Goal: Information Seeking & Learning: Learn about a topic

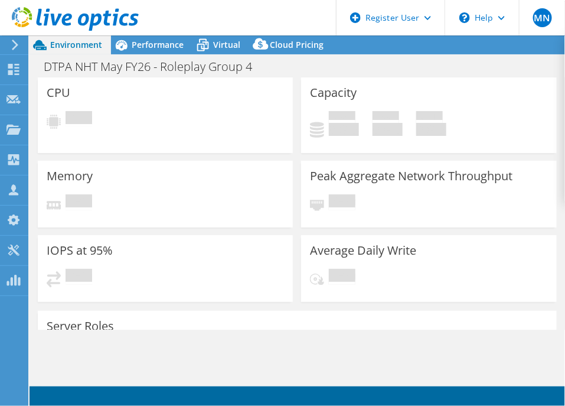
select select "USD"
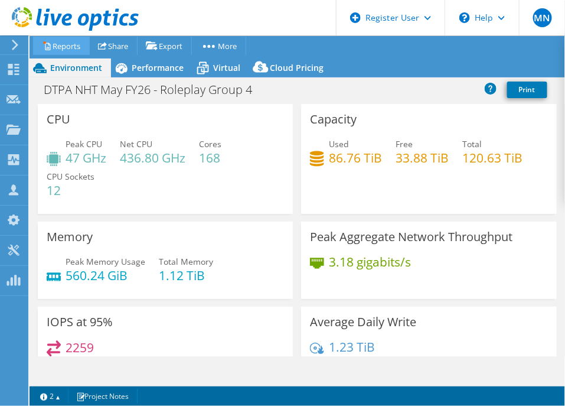
click at [51, 51] on link "Reports" at bounding box center [61, 46] width 57 height 18
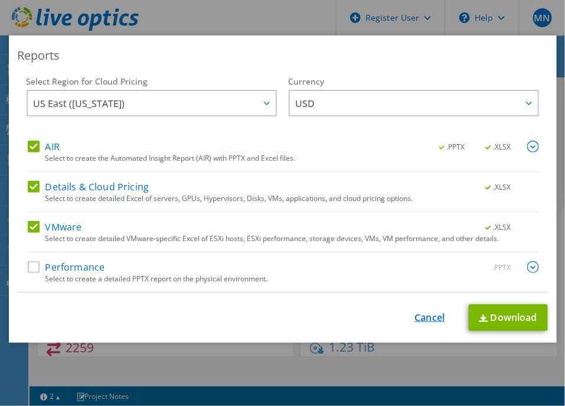
click at [428, 320] on link "Cancel" at bounding box center [430, 317] width 30 height 11
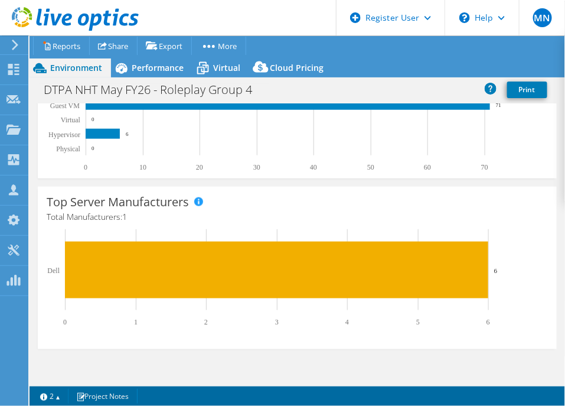
scroll to position [443, 0]
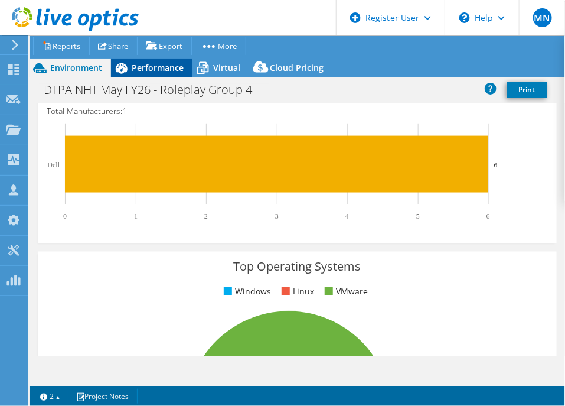
click at [174, 73] on div "Performance" at bounding box center [152, 67] width 82 height 19
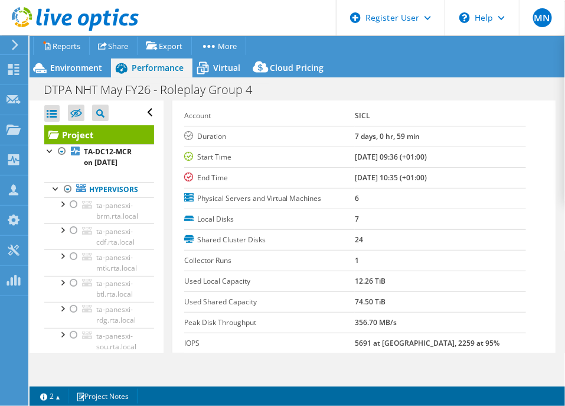
scroll to position [147, 0]
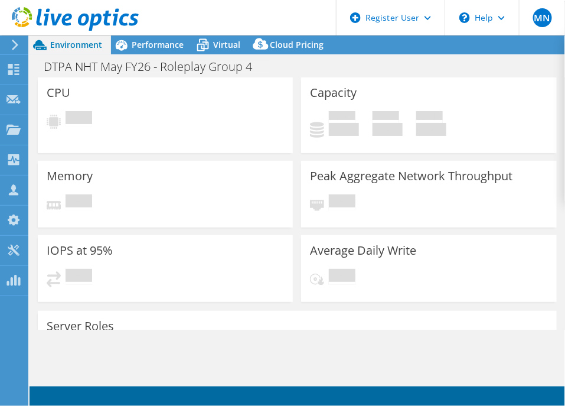
select select "USD"
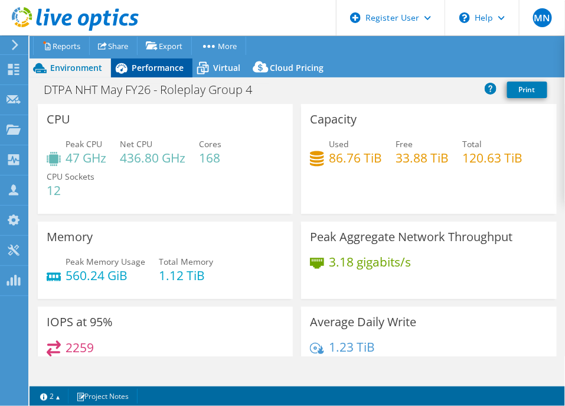
click at [149, 73] on div "Performance" at bounding box center [152, 67] width 82 height 19
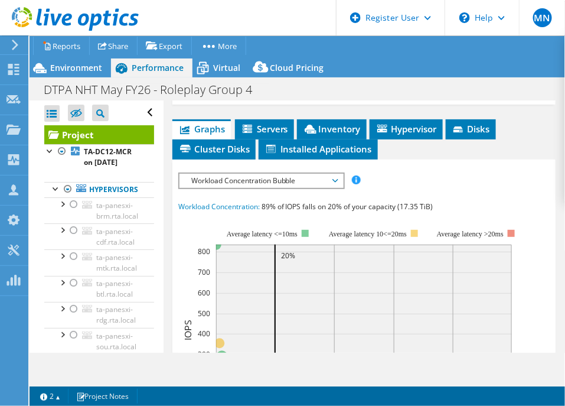
scroll to position [413, 0]
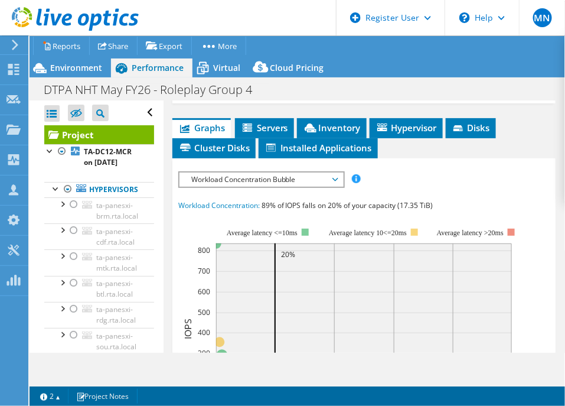
click at [279, 172] on span "Workload Concentration Bubble" at bounding box center [261, 179] width 152 height 14
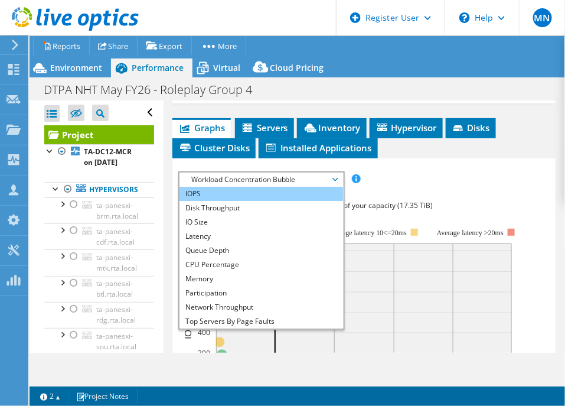
click at [243, 187] on li "IOPS" at bounding box center [262, 194] width 164 height 14
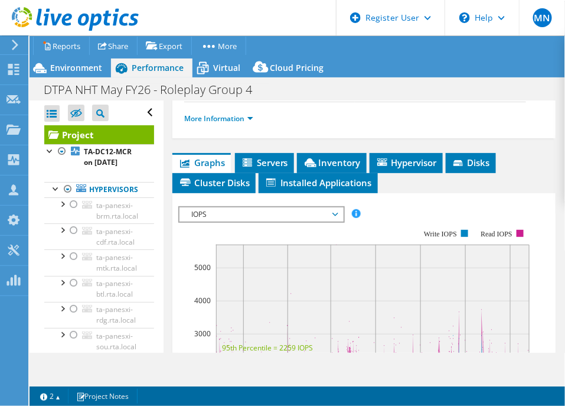
scroll to position [265, 0]
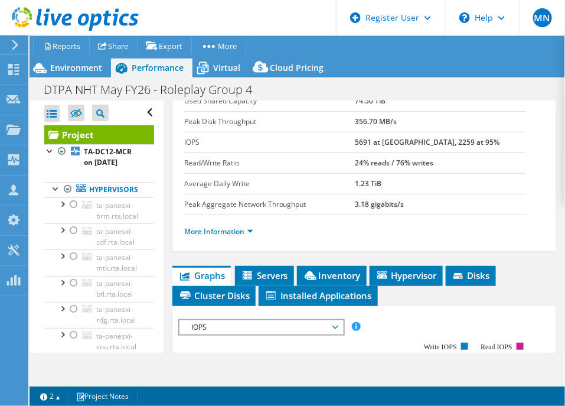
click at [223, 320] on span "IOPS" at bounding box center [261, 327] width 152 height 14
click at [227, 335] on li "Latency" at bounding box center [262, 342] width 164 height 14
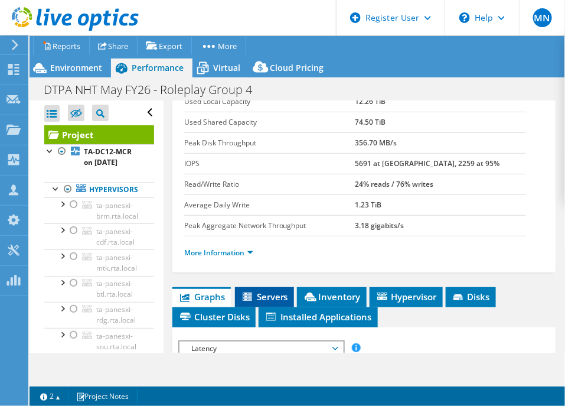
scroll to position [265, 0]
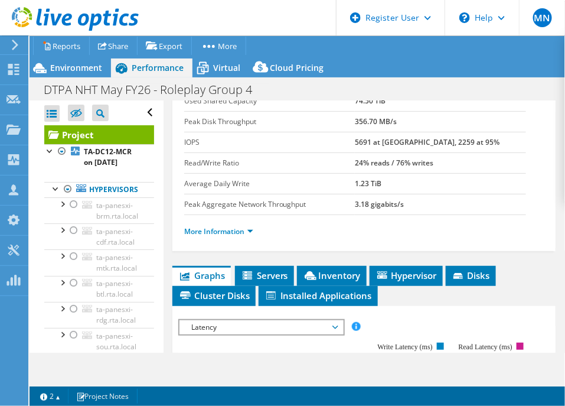
click at [251, 320] on span "Latency" at bounding box center [261, 327] width 152 height 14
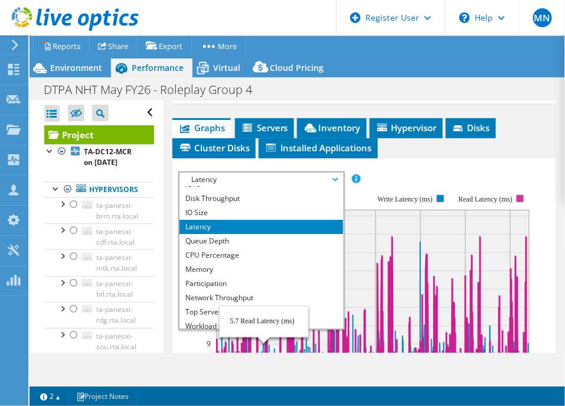
scroll to position [3, 0]
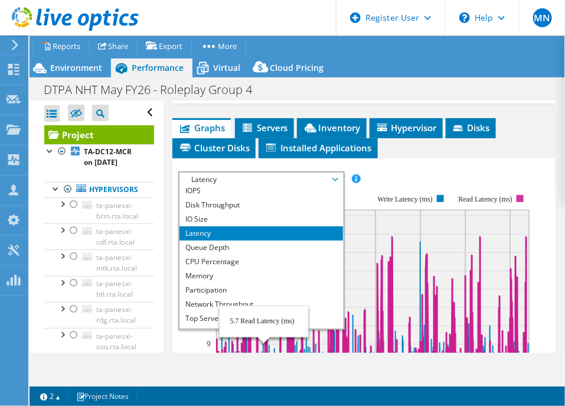
click at [308, 226] on li "Latency" at bounding box center [262, 233] width 164 height 14
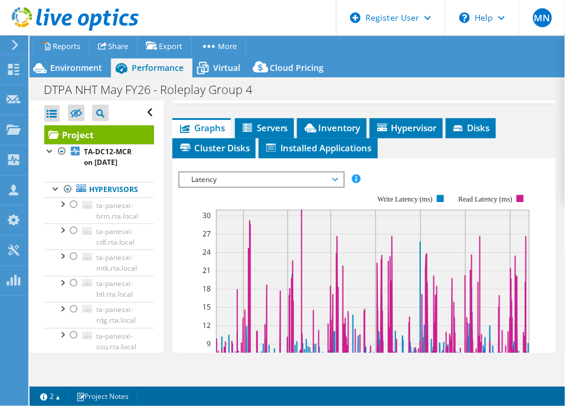
click at [292, 172] on span "Latency" at bounding box center [261, 179] width 152 height 14
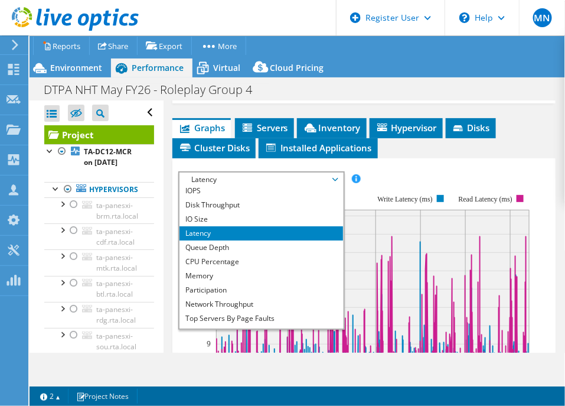
scroll to position [42, 0]
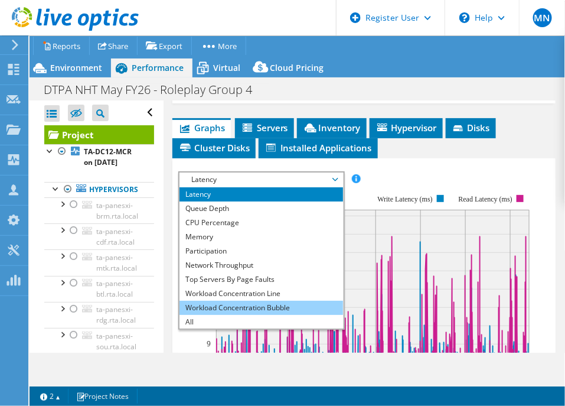
click at [289, 301] on li "Workload Concentration Bubble" at bounding box center [262, 308] width 164 height 14
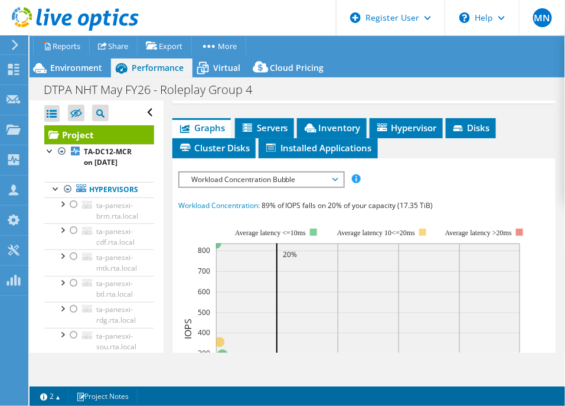
click at [266, 172] on span "Workload Concentration Bubble" at bounding box center [261, 179] width 152 height 14
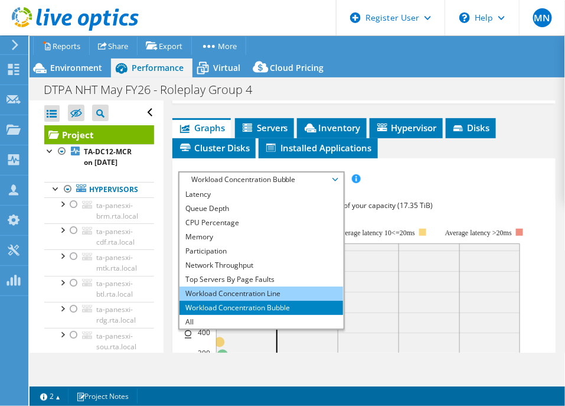
click at [253, 286] on li "Workload Concentration Line" at bounding box center [262, 293] width 164 height 14
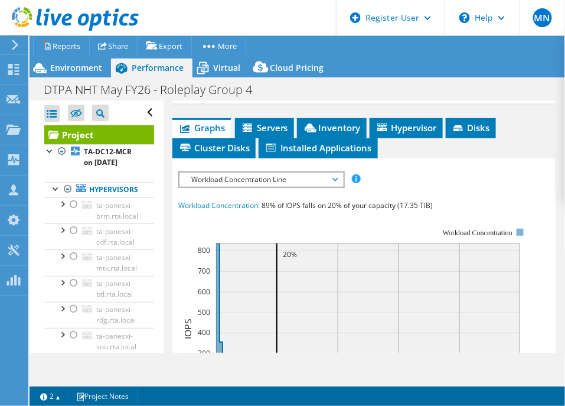
click at [293, 172] on span "Workload Concentration Line" at bounding box center [261, 179] width 152 height 14
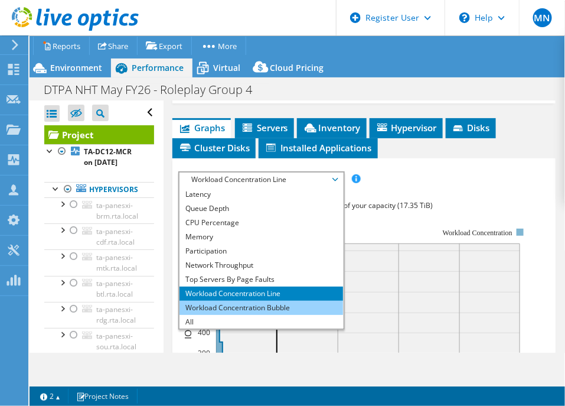
click at [287, 301] on li "Workload Concentration Bubble" at bounding box center [262, 308] width 164 height 14
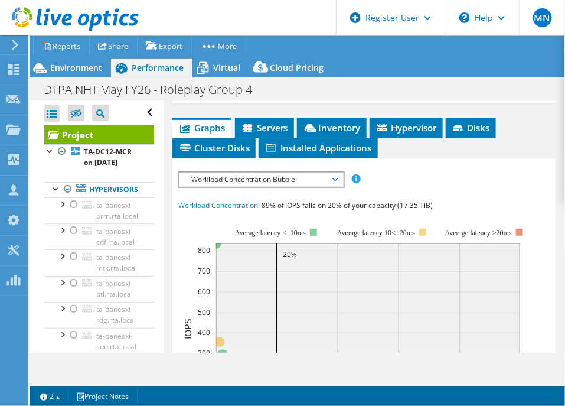
click at [324, 172] on span "Workload Concentration Bubble" at bounding box center [261, 179] width 152 height 14
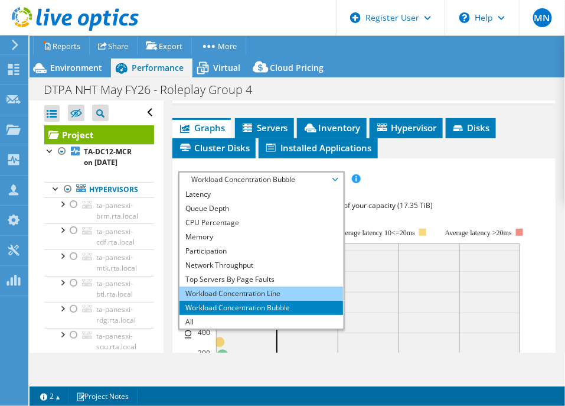
click at [273, 286] on li "Workload Concentration Line" at bounding box center [262, 293] width 164 height 14
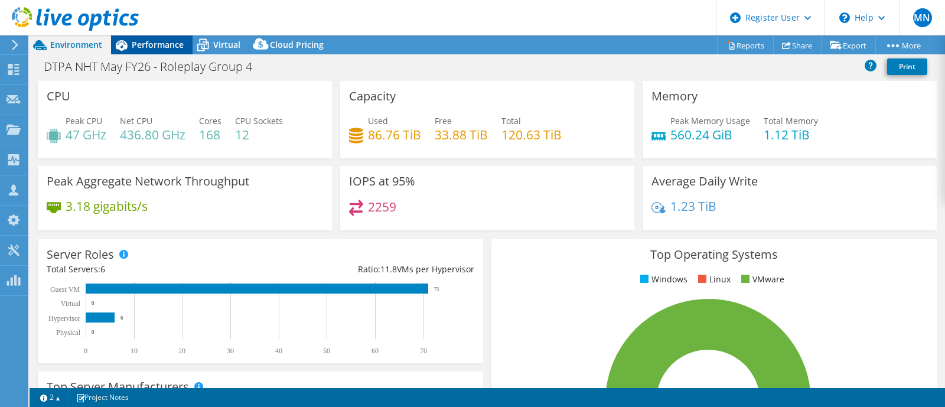
click at [168, 36] on div "Performance" at bounding box center [152, 44] width 82 height 19
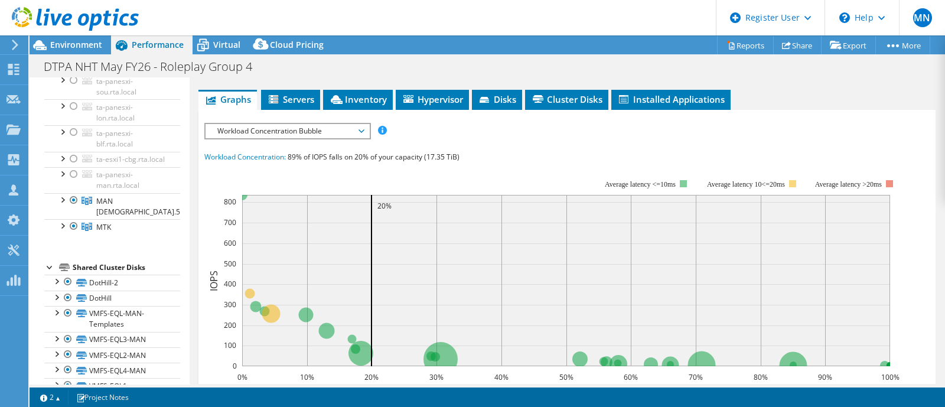
scroll to position [328, 0]
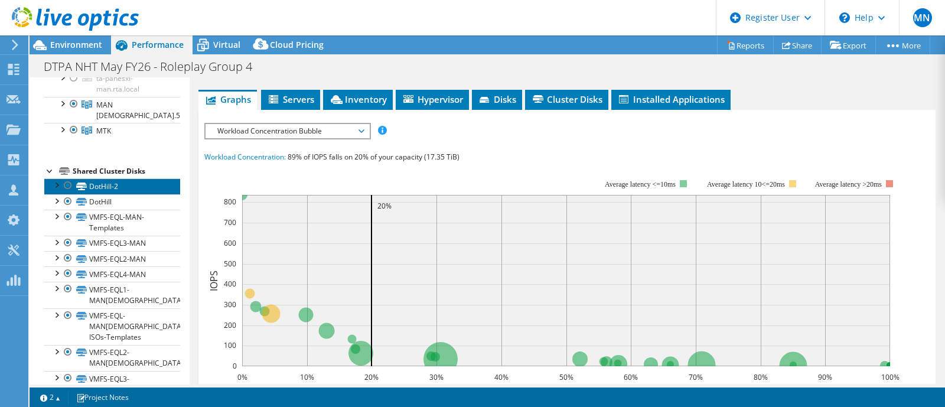
click at [105, 185] on link "DotHill-2" at bounding box center [112, 185] width 136 height 15
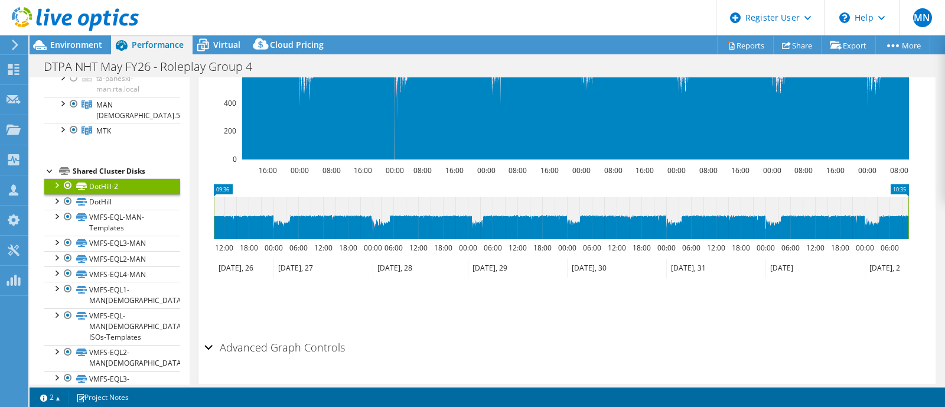
scroll to position [449, 0]
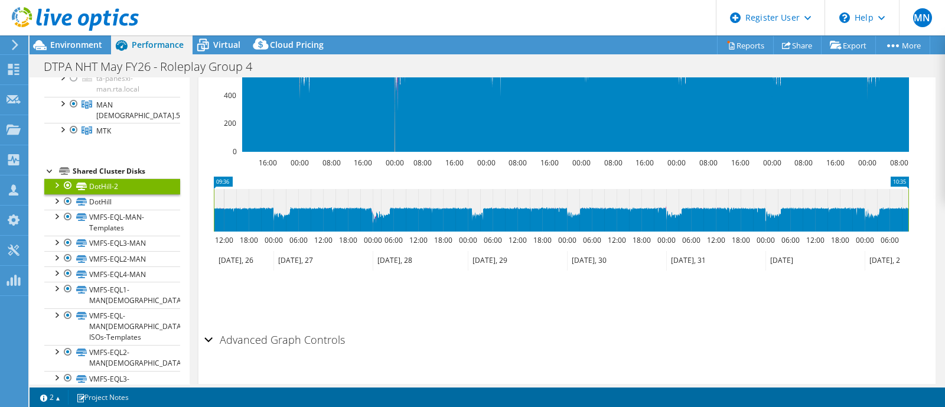
click at [232, 328] on h2 "Advanced Graph Controls" at bounding box center [274, 340] width 141 height 24
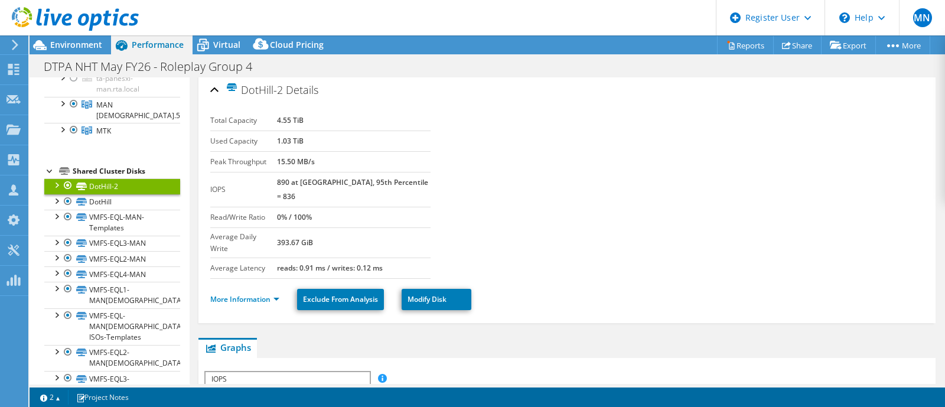
scroll to position [0, 0]
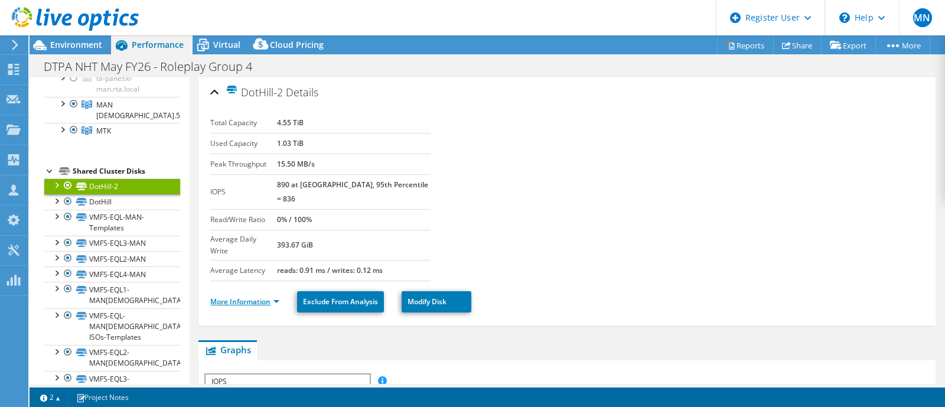
click at [272, 296] on link "More Information" at bounding box center [244, 301] width 69 height 10
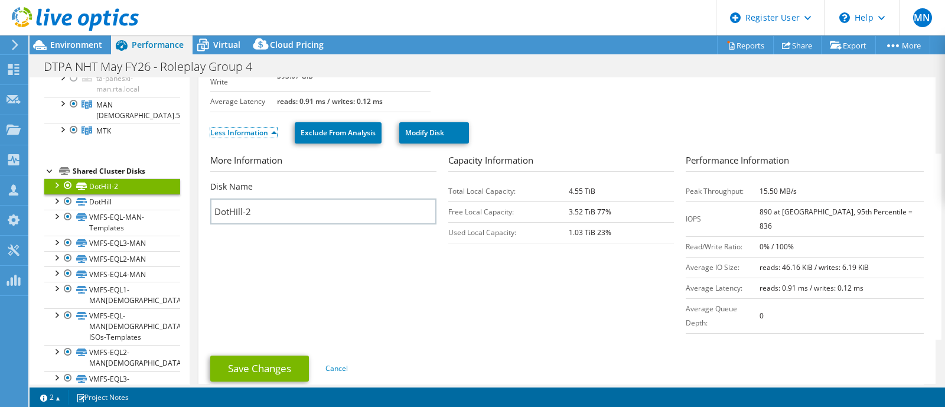
scroll to position [147, 0]
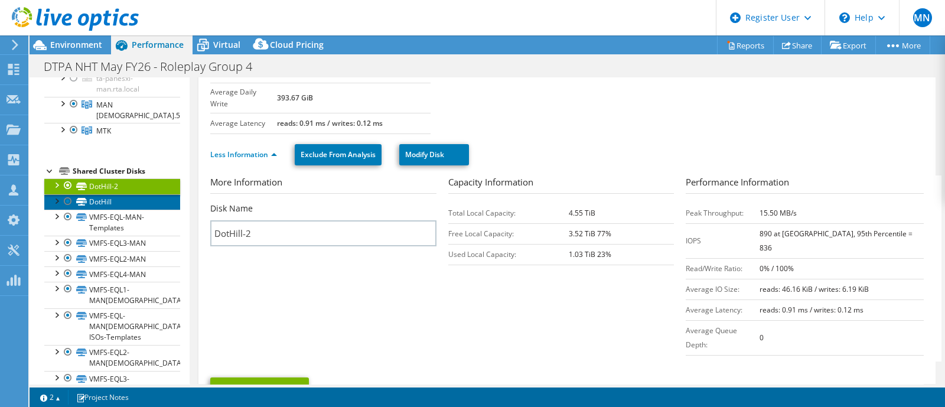
click at [103, 203] on link "DotHill" at bounding box center [112, 201] width 136 height 15
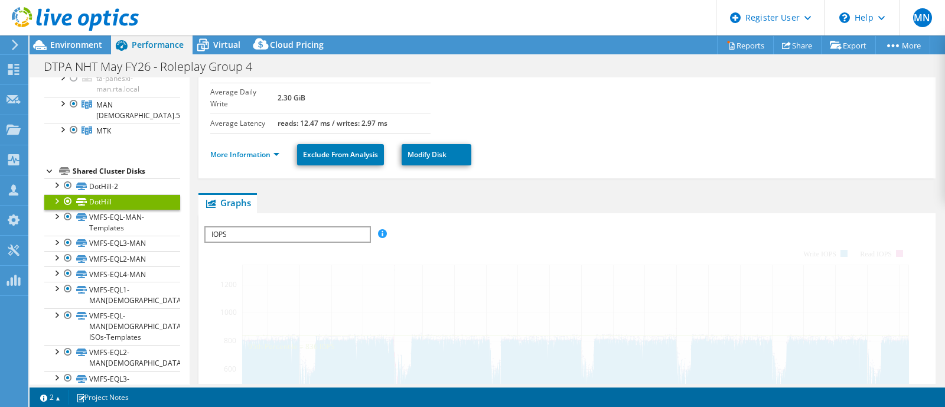
click at [308, 227] on span "IOPS" at bounding box center [288, 234] width 164 height 14
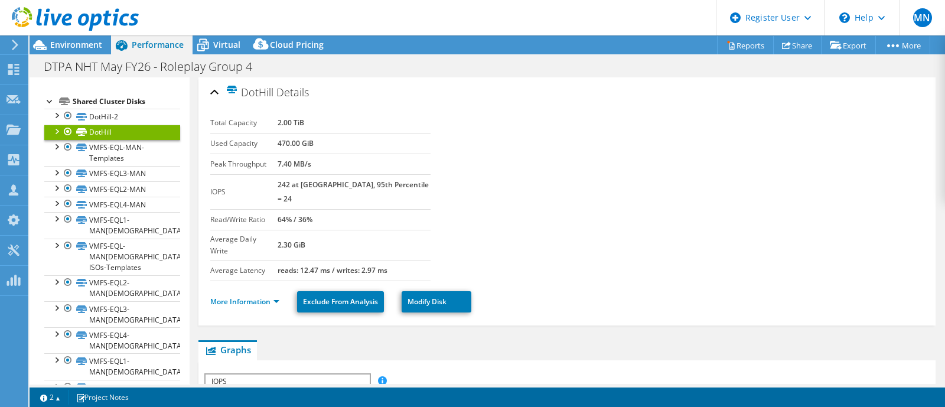
scroll to position [406, 0]
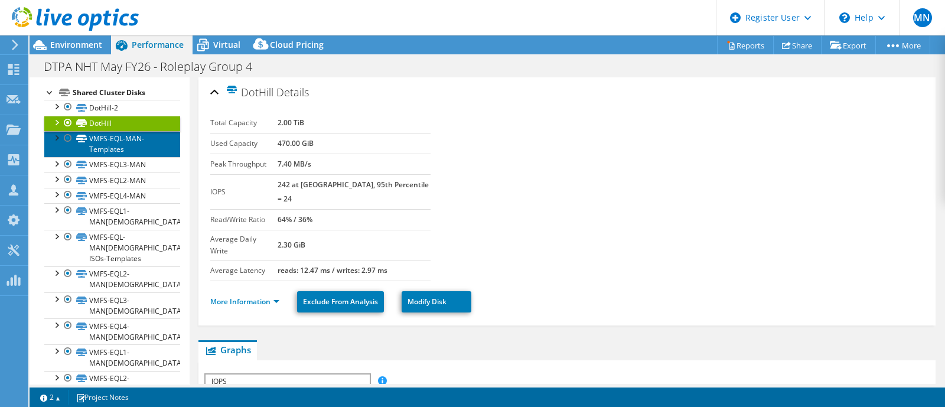
click at [93, 143] on link "VMFS-EQL-MAN-Templates" at bounding box center [112, 144] width 136 height 26
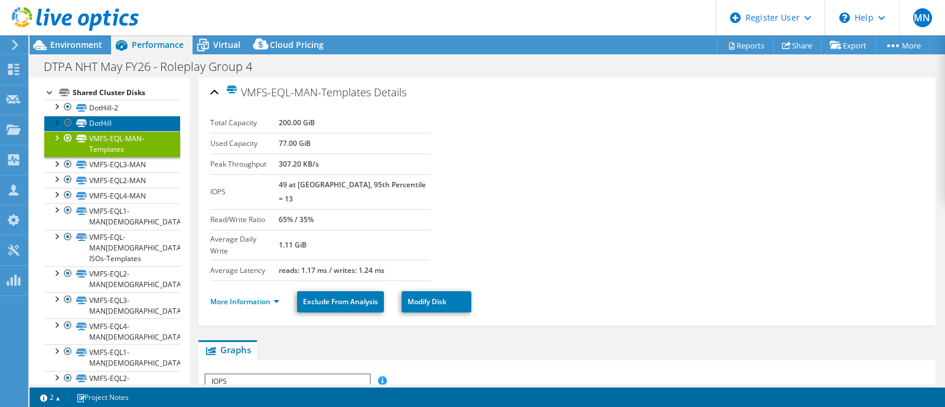
click at [107, 116] on link "DotHill" at bounding box center [112, 123] width 136 height 15
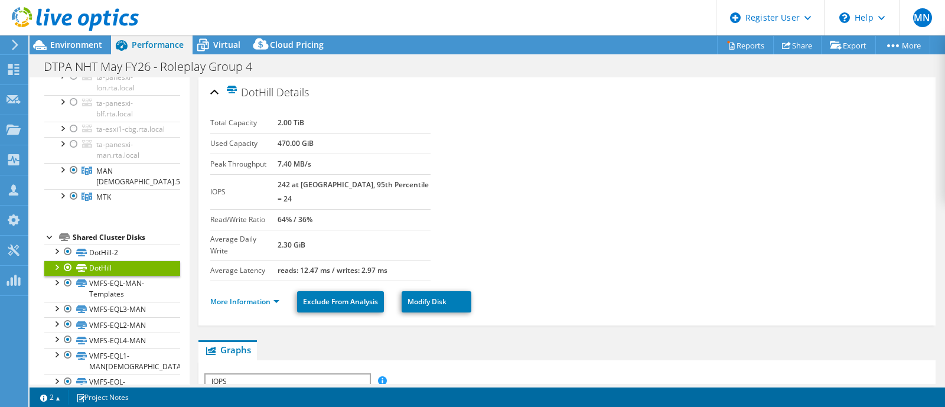
scroll to position [185, 0]
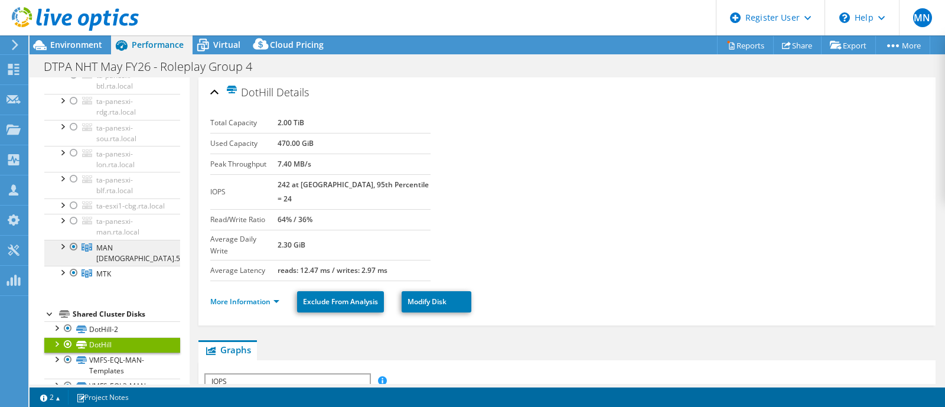
click at [113, 253] on span "MAN [DEMOGRAPHIC_DATA].5" at bounding box center [138, 253] width 84 height 21
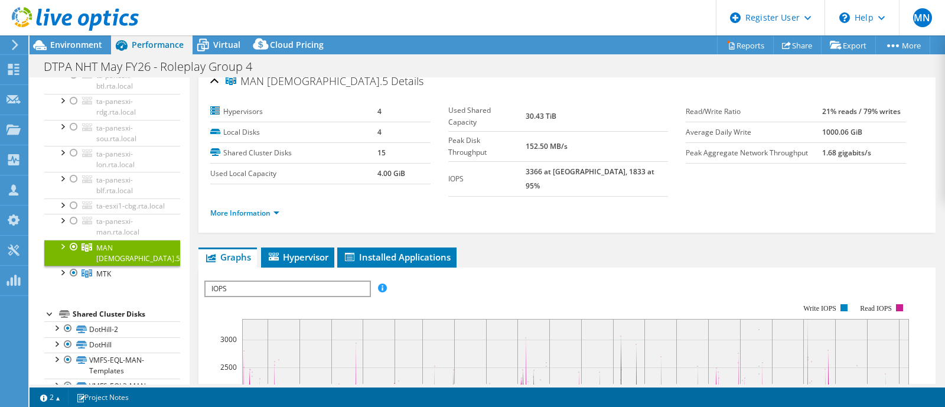
scroll to position [0, 0]
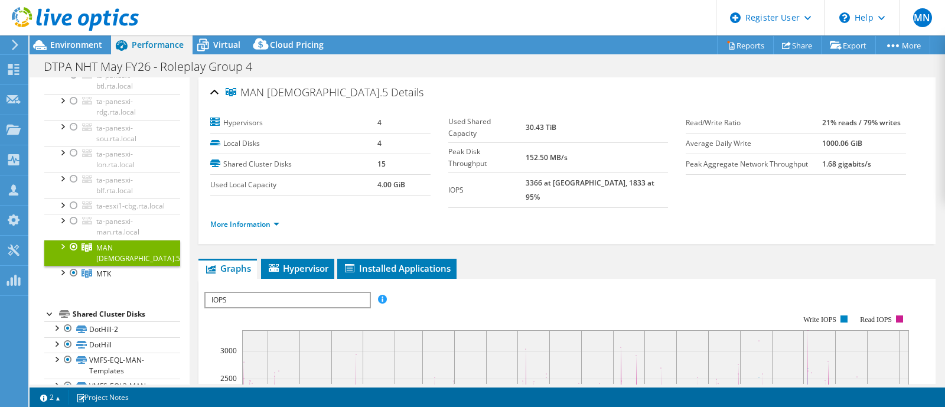
click at [74, 38] on div at bounding box center [69, 20] width 139 height 40
click at [75, 40] on span "Environment" at bounding box center [76, 44] width 52 height 11
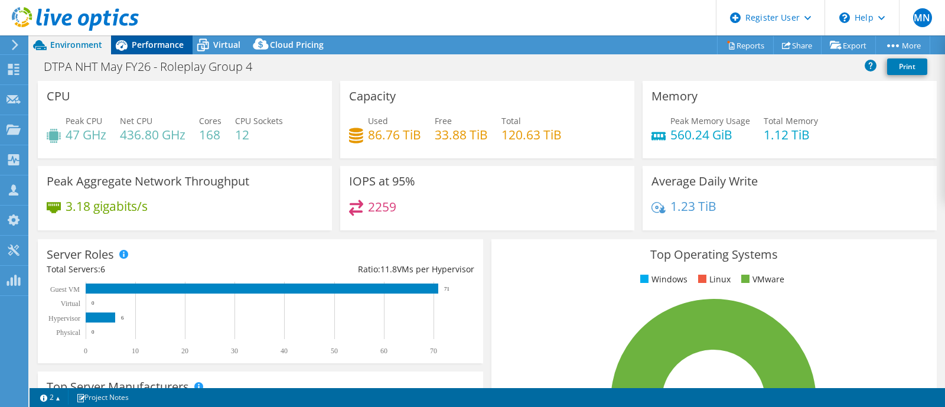
click at [166, 42] on span "Performance" at bounding box center [158, 44] width 52 height 11
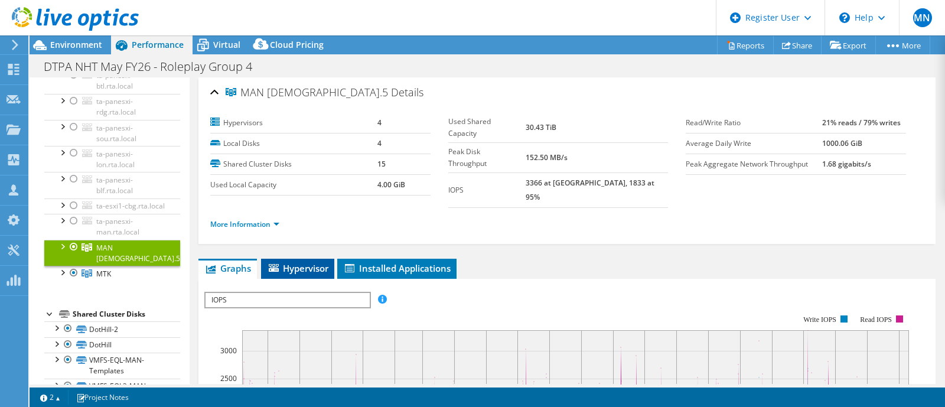
click at [321, 262] on span "Hypervisor" at bounding box center [297, 268] width 61 height 12
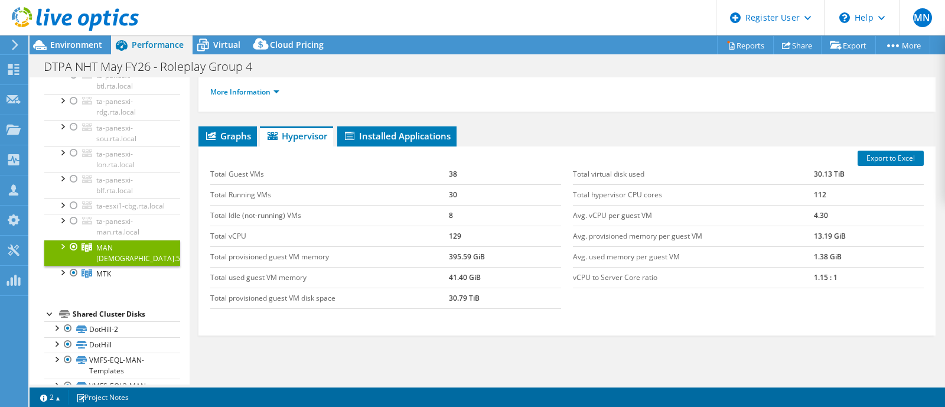
scroll to position [147, 0]
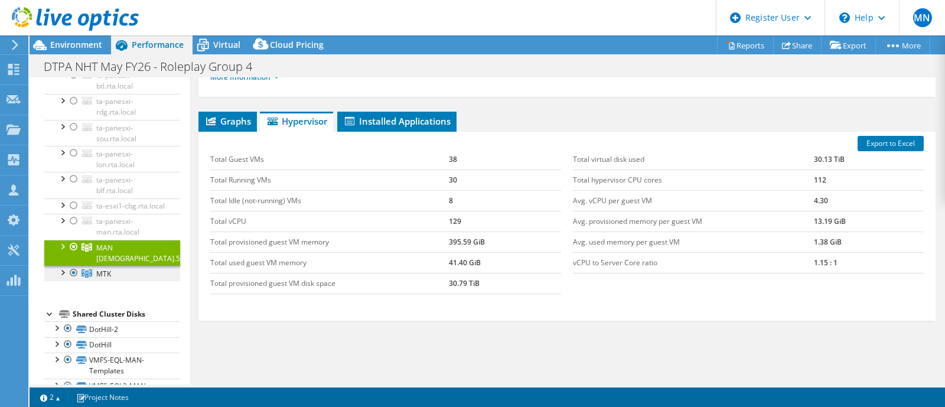
click at [99, 269] on span "MTK" at bounding box center [103, 274] width 15 height 10
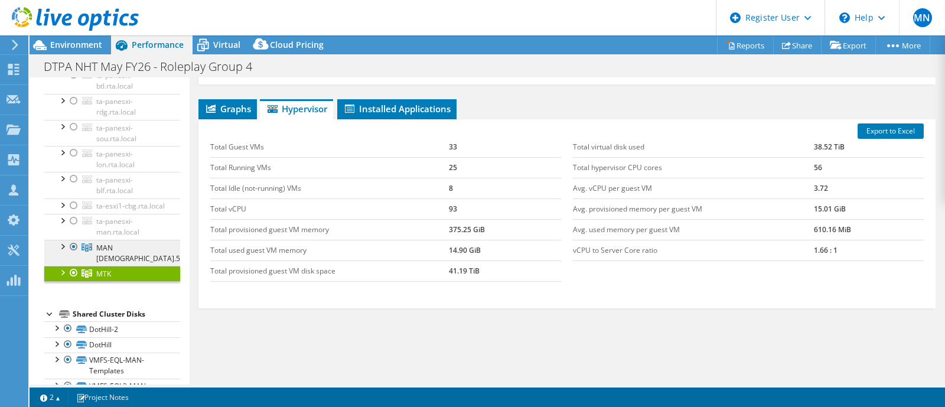
click at [100, 255] on span "MAN [DEMOGRAPHIC_DATA].5" at bounding box center [138, 253] width 84 height 21
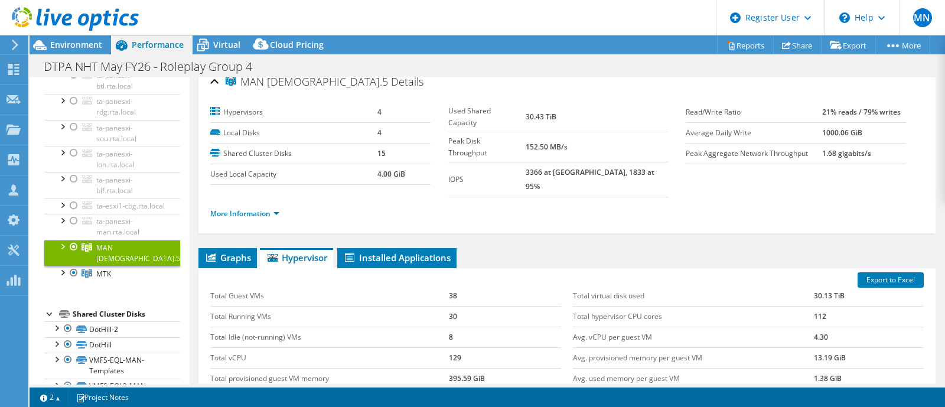
scroll to position [0, 0]
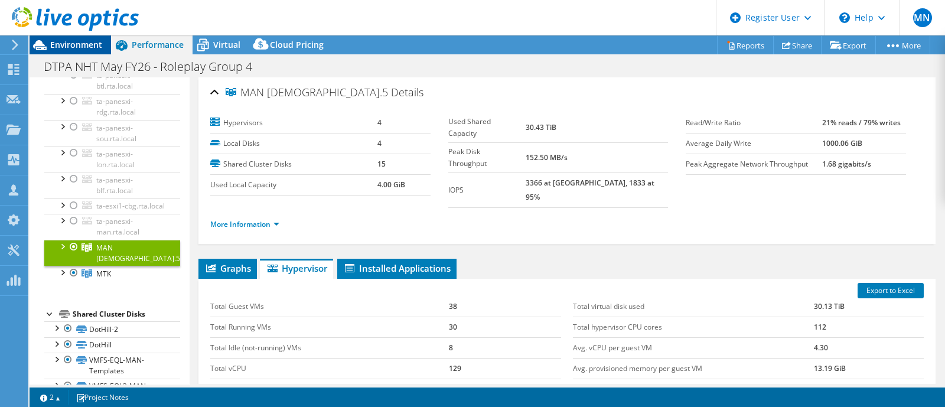
click at [81, 47] on span "Environment" at bounding box center [76, 44] width 52 height 11
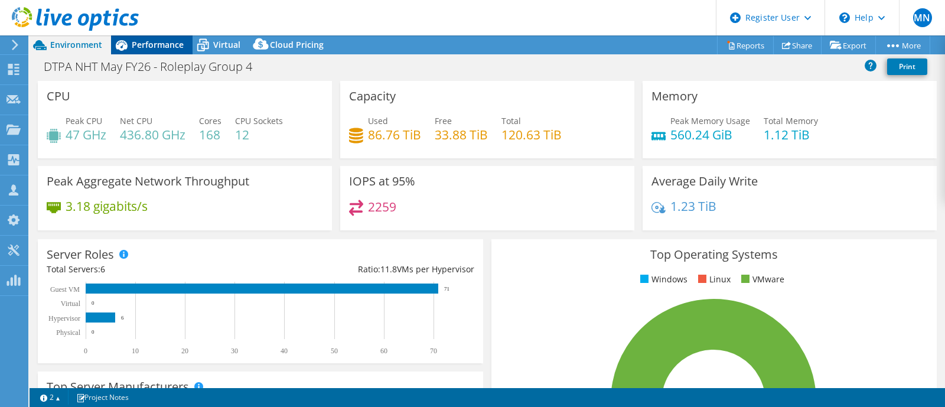
click at [152, 43] on span "Performance" at bounding box center [158, 44] width 52 height 11
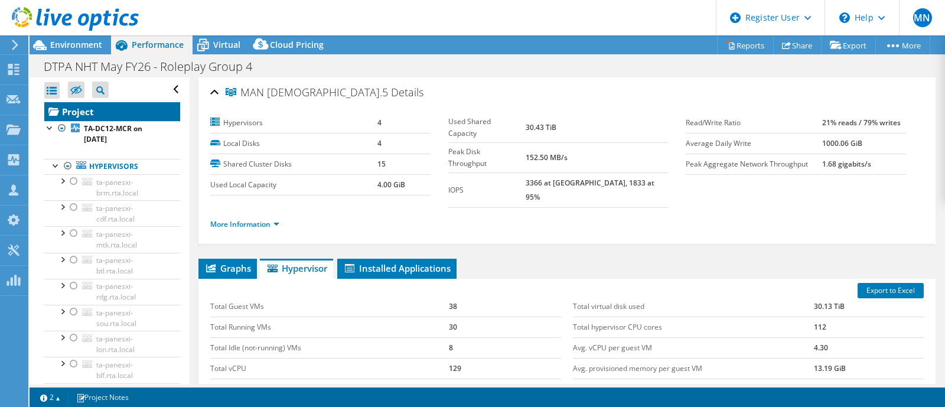
click at [73, 109] on link "Project" at bounding box center [112, 111] width 136 height 19
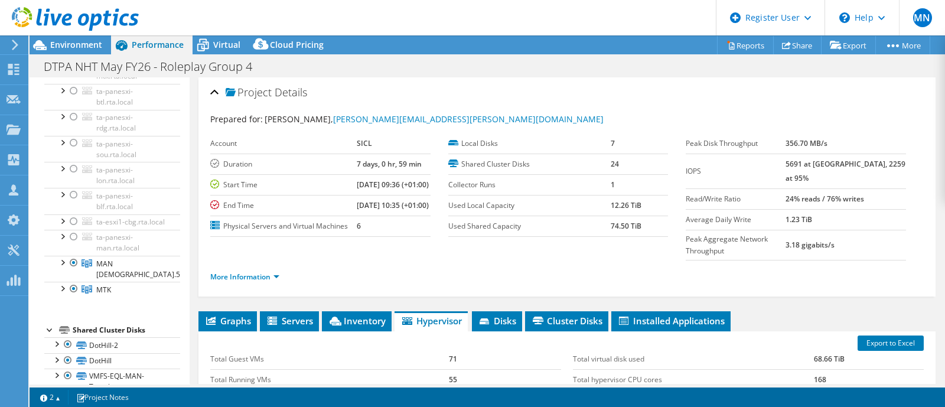
scroll to position [187, 0]
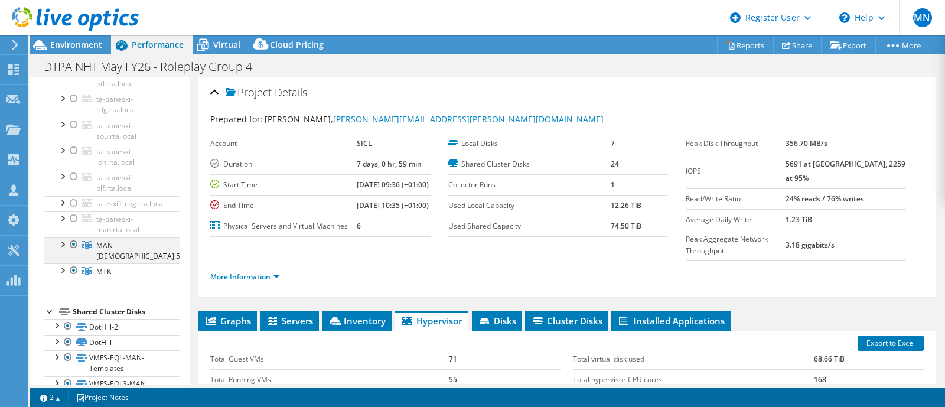
click at [62, 249] on div at bounding box center [62, 243] width 12 height 12
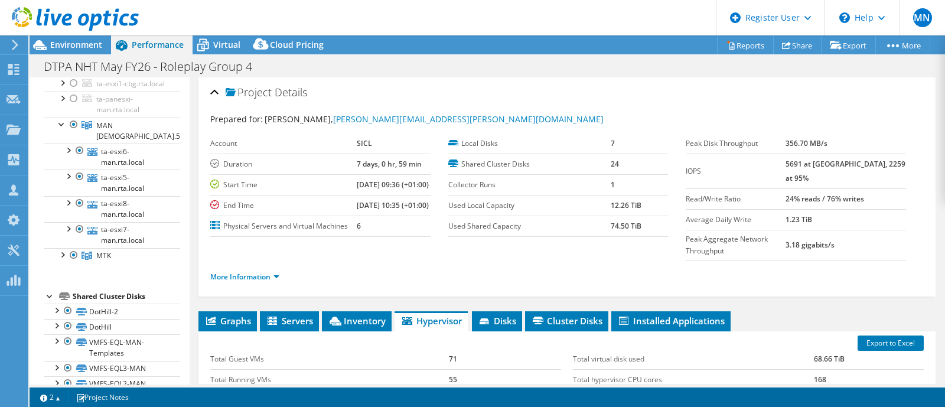
scroll to position [321, 0]
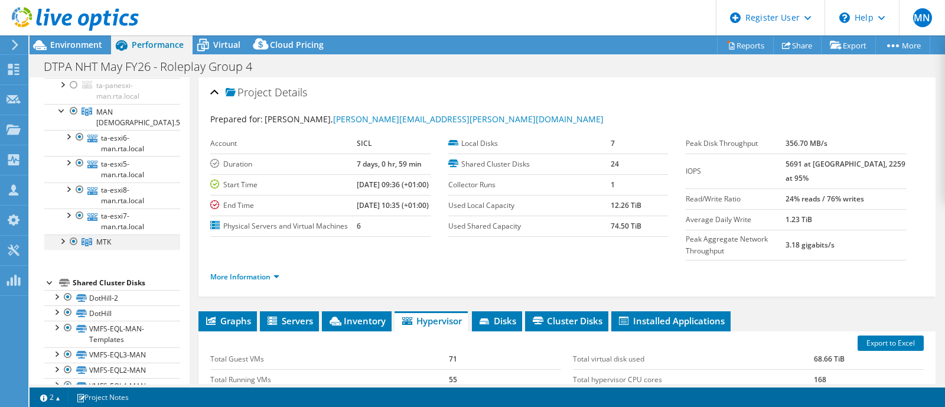
click at [64, 242] on div at bounding box center [62, 240] width 12 height 12
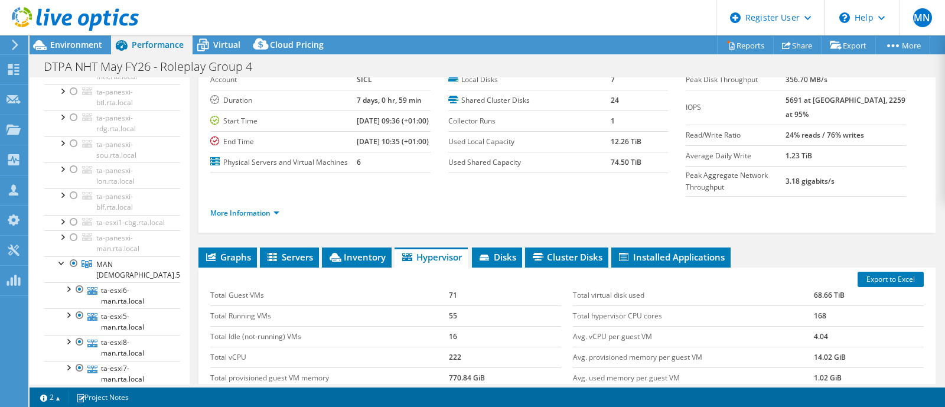
scroll to position [221, 0]
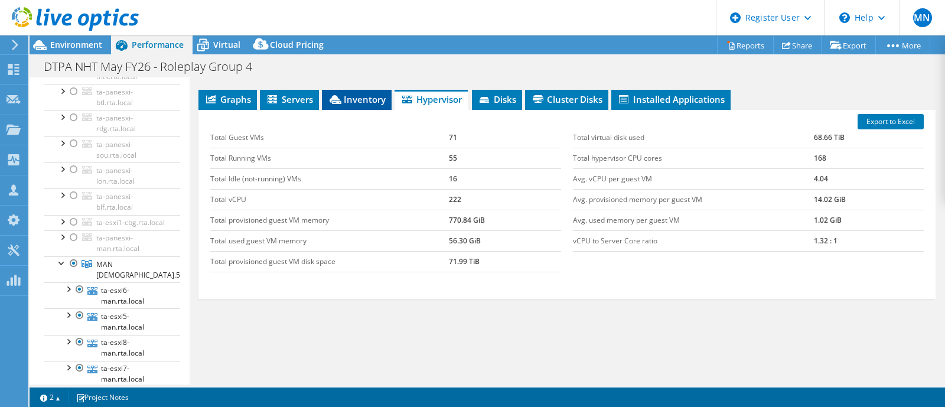
click at [337, 104] on icon at bounding box center [336, 99] width 12 height 9
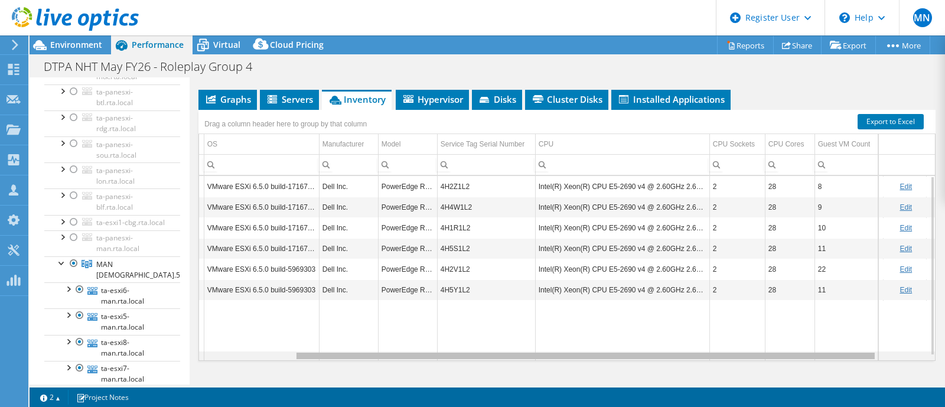
scroll to position [0, 180]
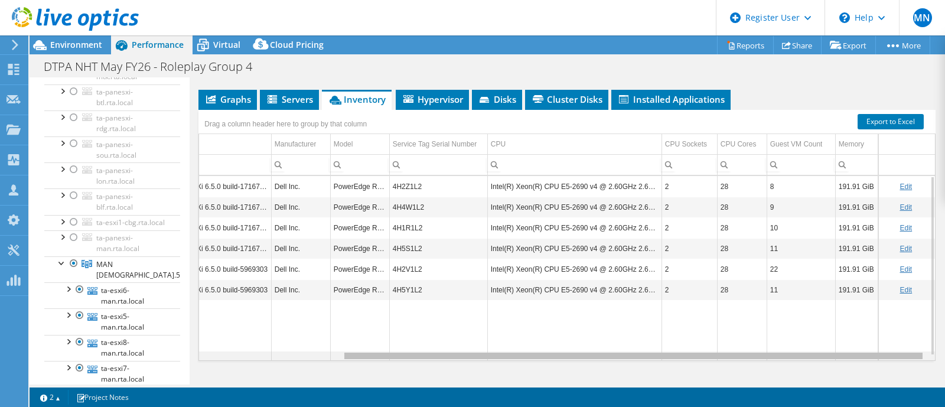
drag, startPoint x: 490, startPoint y: 370, endPoint x: 689, endPoint y: 373, distance: 199.0
click at [689, 373] on body "MN Dell User [PERSON_NAME] [EMAIL_ADDRESS][DOMAIN_NAME] Dell My Profile Log Out…" at bounding box center [472, 203] width 945 height 407
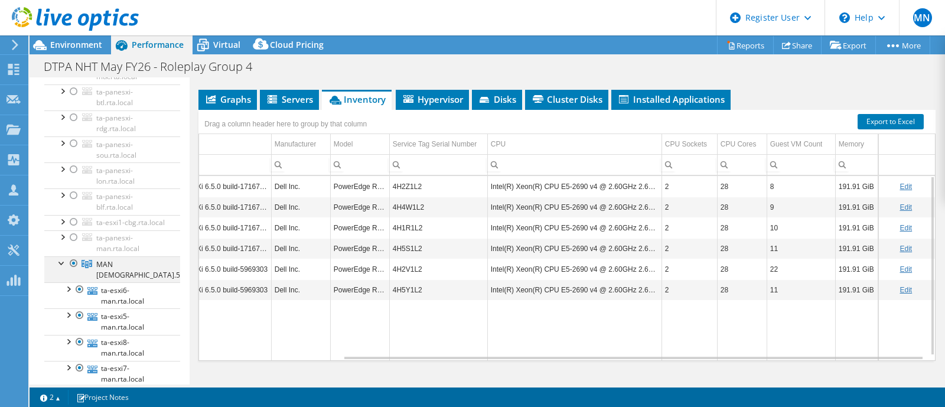
click at [62, 268] on div at bounding box center [62, 262] width 12 height 12
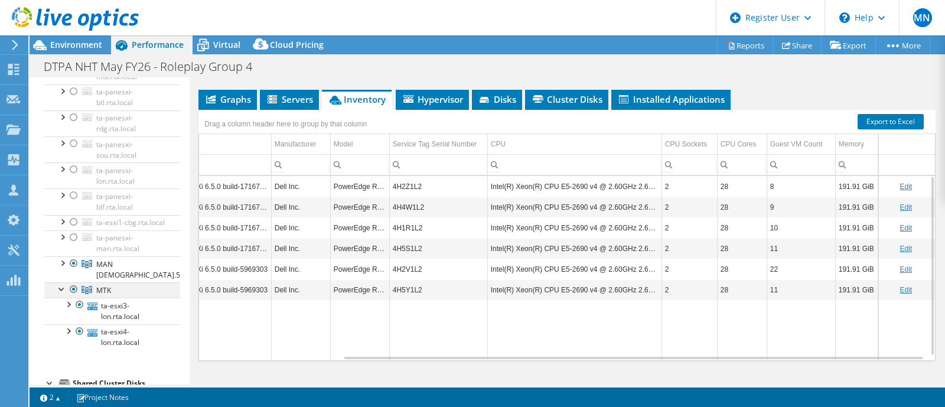
click at [62, 291] on div at bounding box center [62, 288] width 12 height 12
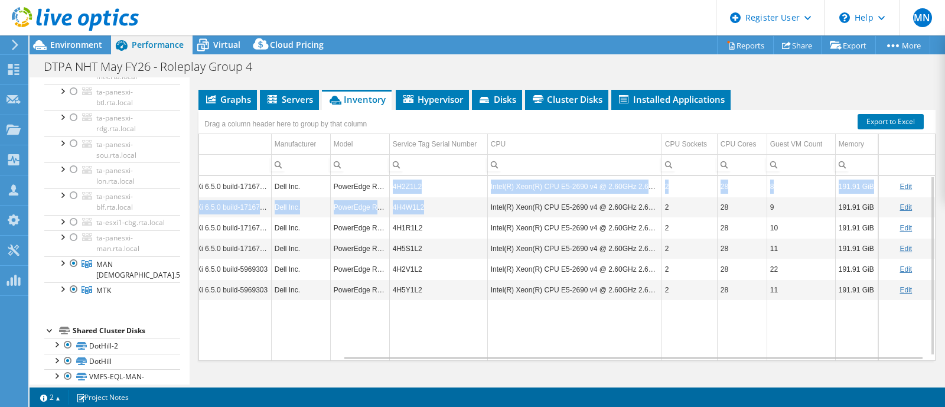
drag, startPoint x: 382, startPoint y: 201, endPoint x: 423, endPoint y: 226, distance: 48.2
click at [423, 226] on tbody "ta-esxi6-man.rta.local Hypervisor VMware ESXi 6.5.0 build-17167537 Dell Inc. Po…" at bounding box center [483, 268] width 904 height 185
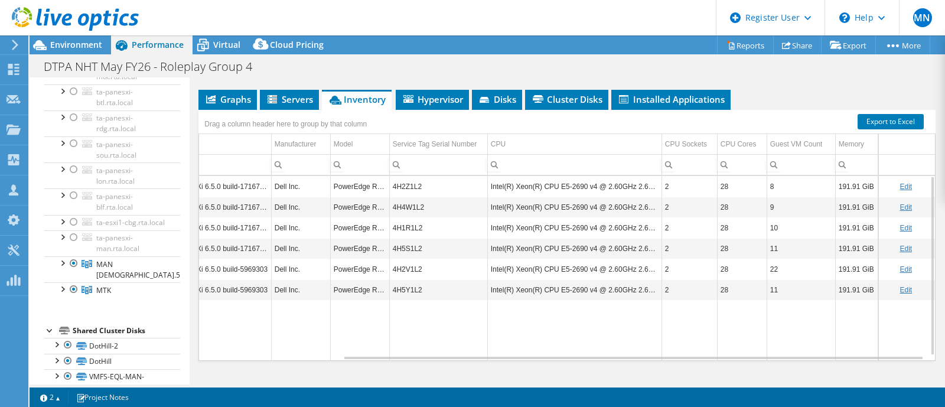
click at [413, 131] on div "Drag a column header here to group by that column" at bounding box center [566, 120] width 737 height 21
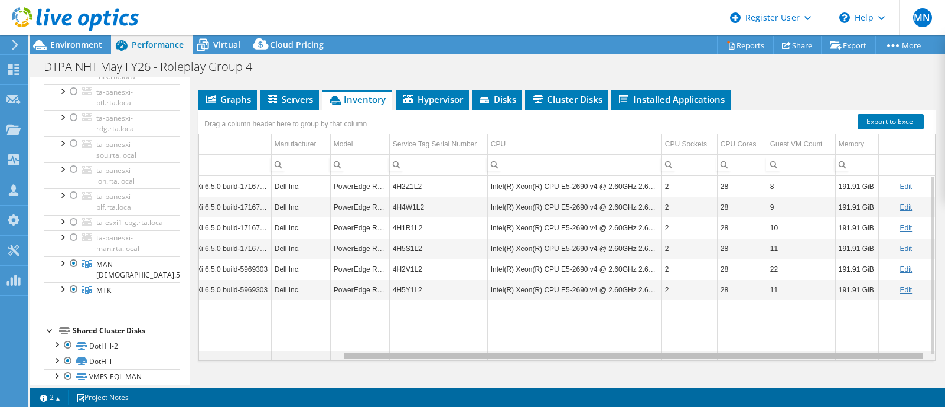
drag, startPoint x: 457, startPoint y: 372, endPoint x: 488, endPoint y: 376, distance: 31.6
click at [488, 376] on body "MN Dell User [PERSON_NAME] [EMAIL_ADDRESS][DOMAIN_NAME] Dell My Profile Log Out…" at bounding box center [472, 203] width 945 height 407
drag, startPoint x: 564, startPoint y: 371, endPoint x: 685, endPoint y: 343, distance: 124.3
click at [663, 362] on body "MN Dell User [PERSON_NAME] [EMAIL_ADDRESS][DOMAIN_NAME] Dell My Profile Log Out…" at bounding box center [472, 203] width 945 height 407
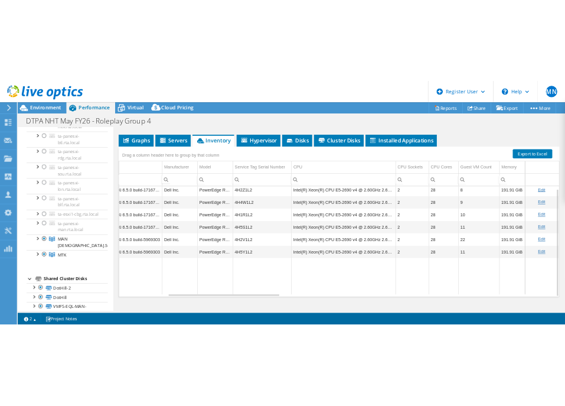
scroll to position [221, 0]
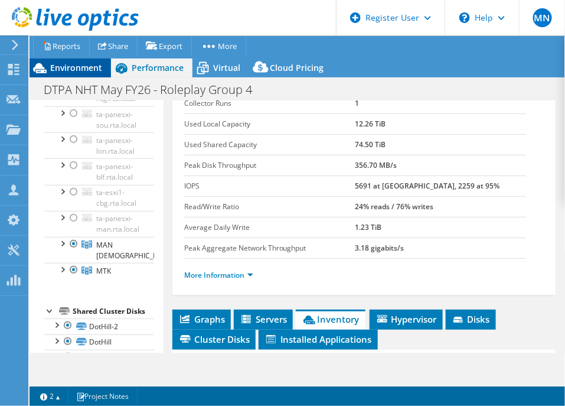
click at [99, 60] on div "Environment" at bounding box center [71, 67] width 82 height 19
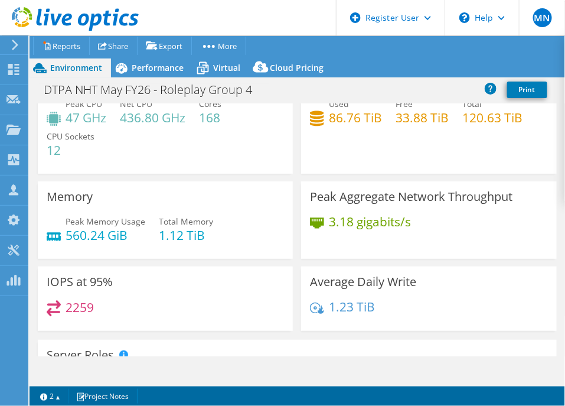
scroll to position [0, 0]
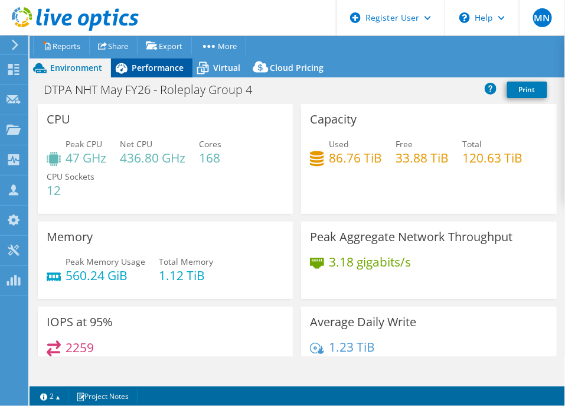
click at [164, 64] on span "Performance" at bounding box center [158, 67] width 52 height 11
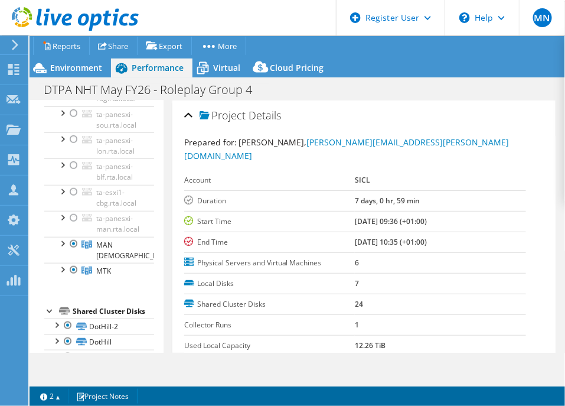
scroll to position [27, 0]
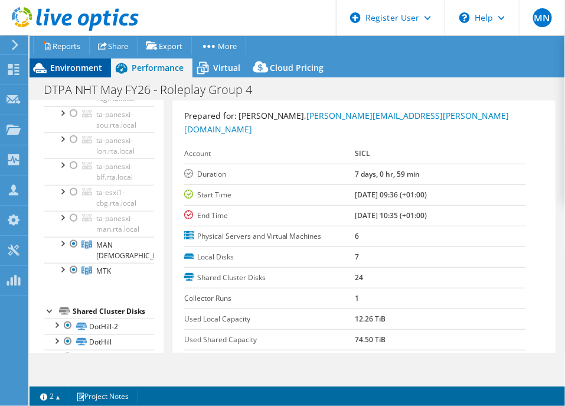
click at [84, 70] on span "Environment" at bounding box center [76, 67] width 52 height 11
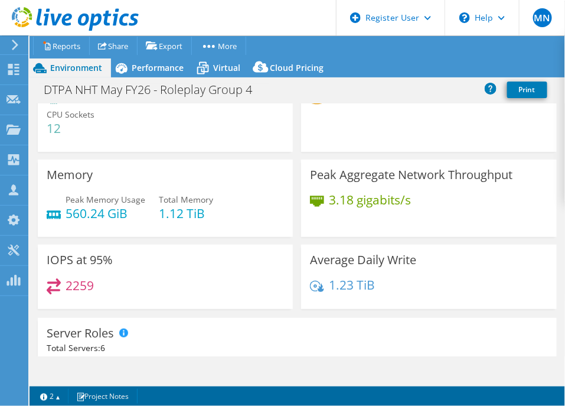
scroll to position [0, 0]
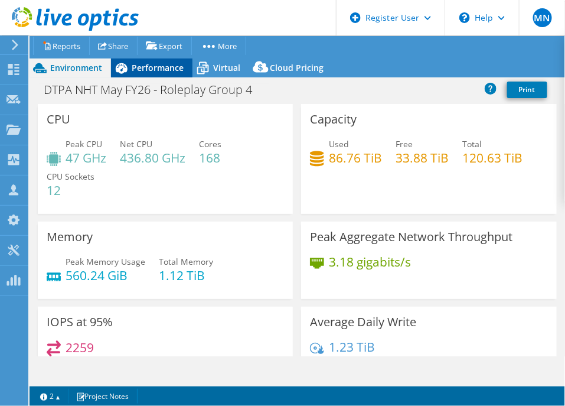
click at [166, 69] on span "Performance" at bounding box center [158, 67] width 52 height 11
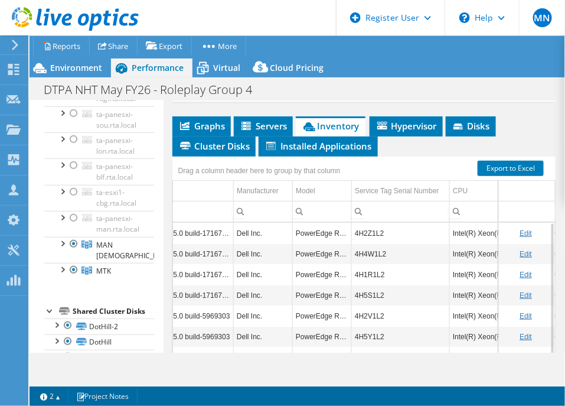
scroll to position [322, 0]
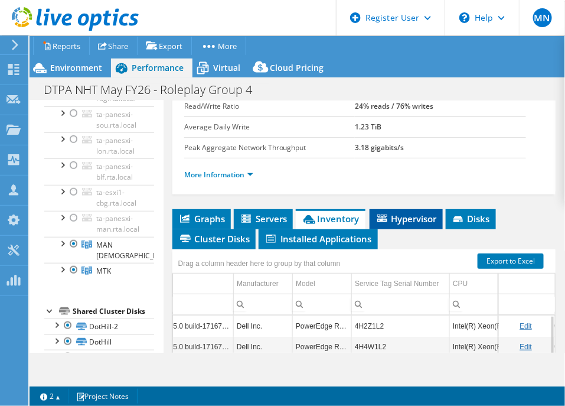
click at [417, 213] on span "Hypervisor" at bounding box center [406, 219] width 61 height 12
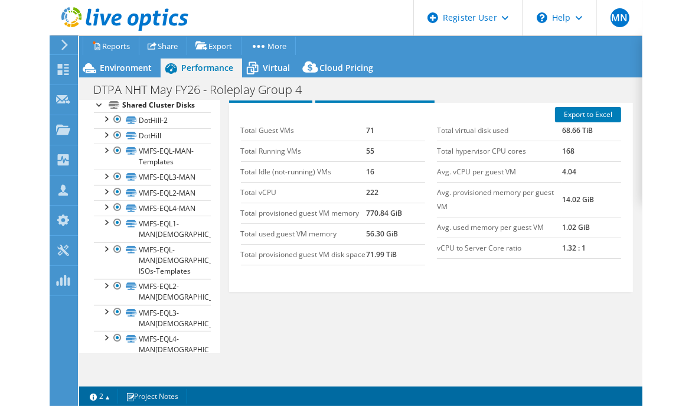
scroll to position [385, 0]
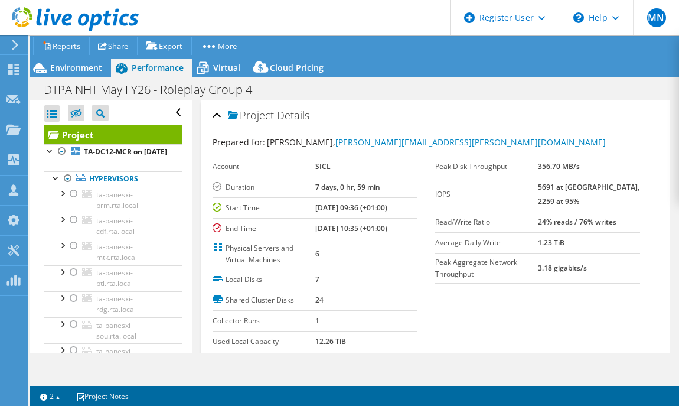
select select "USD"
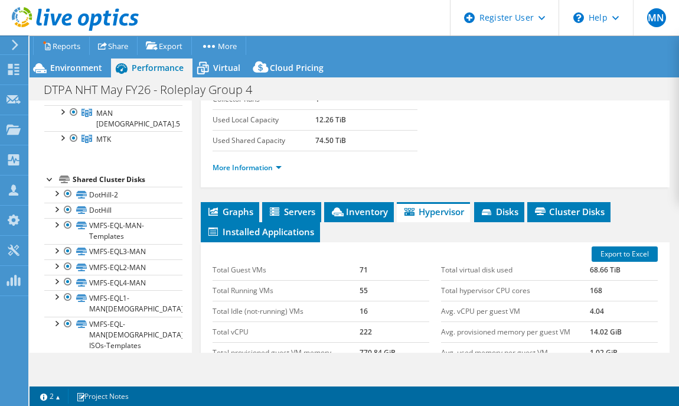
scroll to position [295, 0]
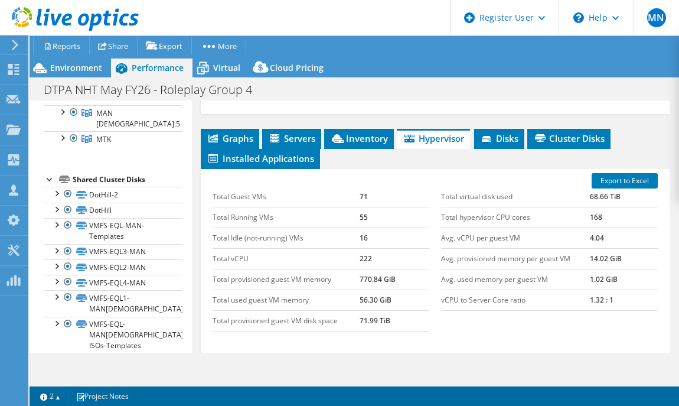
click at [48, 182] on div at bounding box center [50, 178] width 12 height 12
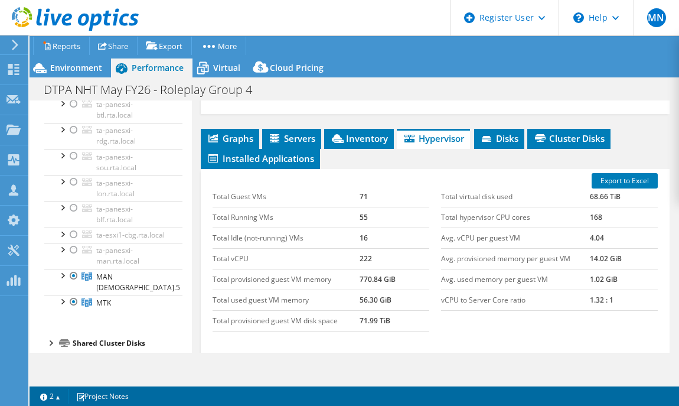
scroll to position [189, 0]
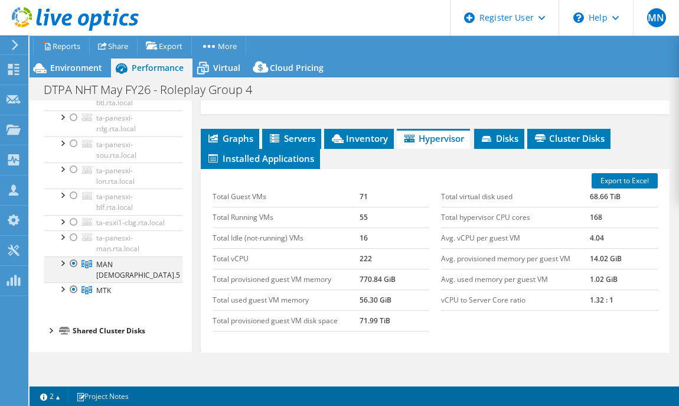
click at [58, 268] on div at bounding box center [62, 262] width 12 height 12
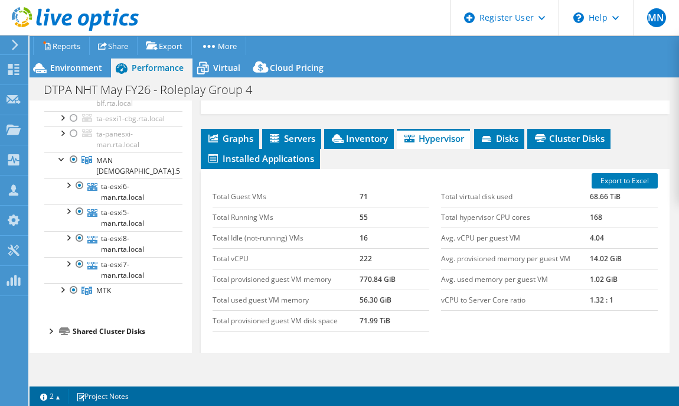
scroll to position [292, 0]
click at [61, 291] on div at bounding box center [62, 289] width 12 height 12
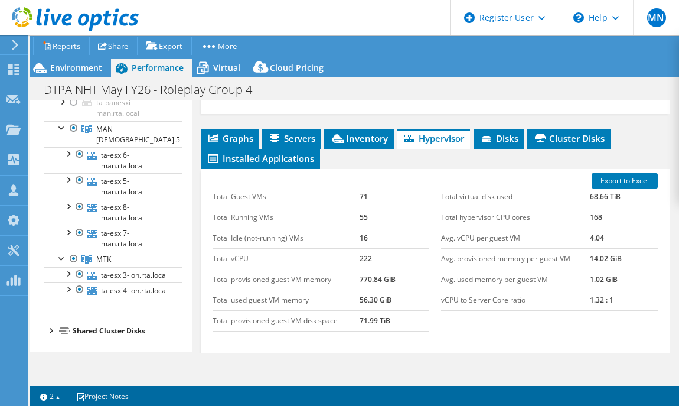
scroll to position [345, 0]
click at [357, 137] on span "Inventory" at bounding box center [359, 138] width 58 height 12
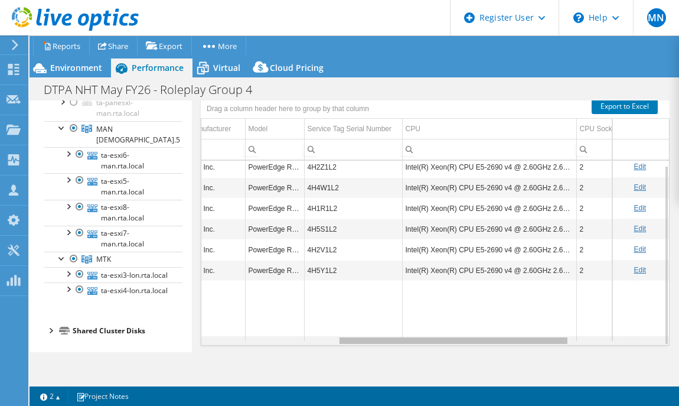
scroll to position [0, 0]
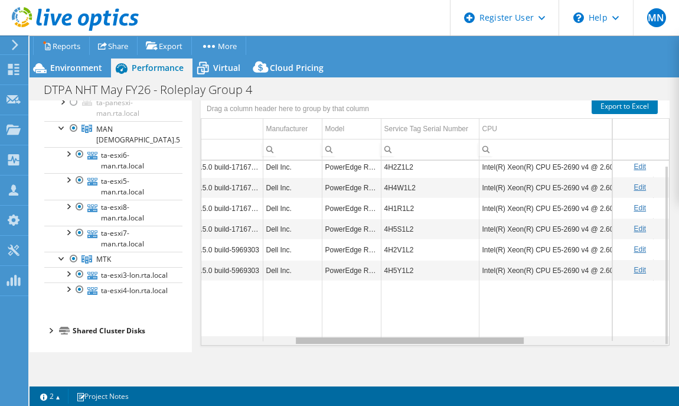
drag, startPoint x: 334, startPoint y: 341, endPoint x: 437, endPoint y: 331, distance: 103.2
click at [437, 331] on body "MN Dell User [PERSON_NAME] [EMAIL_ADDRESS][DOMAIN_NAME] Dell My Profile Log Out…" at bounding box center [339, 203] width 679 height 406
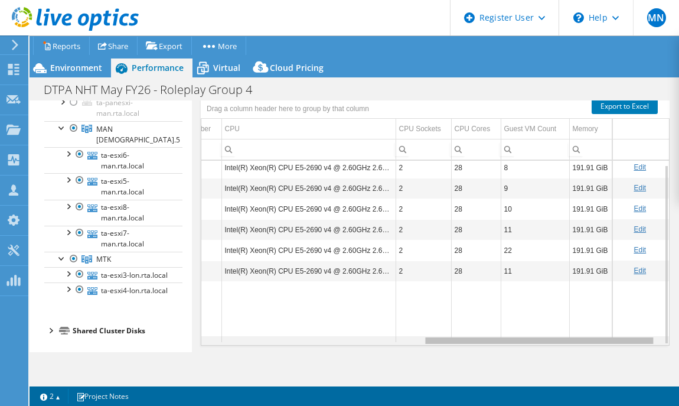
drag, startPoint x: 402, startPoint y: 341, endPoint x: 541, endPoint y: 338, distance: 139.4
click at [541, 338] on body "MN Dell User [PERSON_NAME] [EMAIL_ADDRESS][DOMAIN_NAME] Dell My Profile Log Out…" at bounding box center [339, 203] width 679 height 406
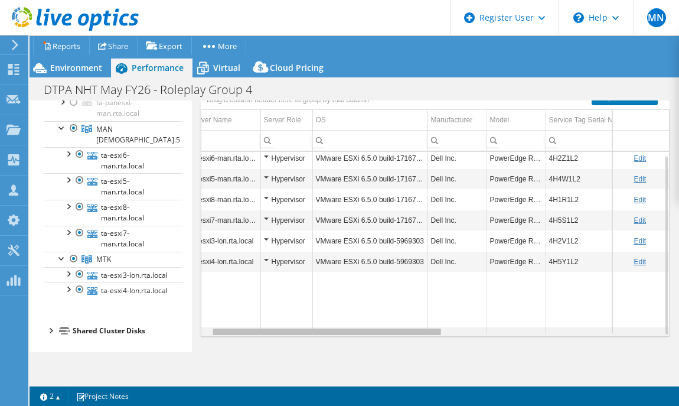
scroll to position [4, 0]
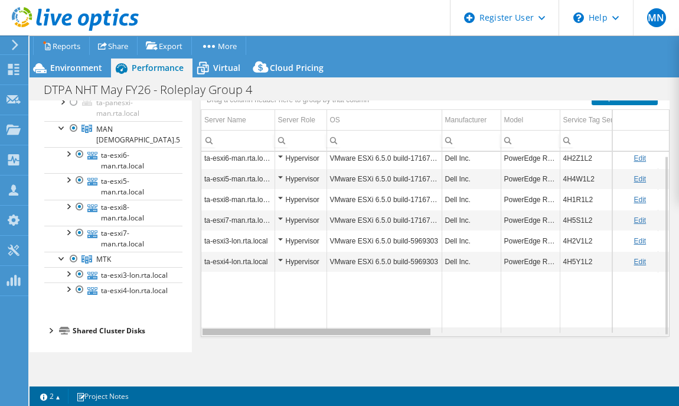
drag, startPoint x: 480, startPoint y: 330, endPoint x: 219, endPoint y: 327, distance: 261.6
click at [219, 327] on body "MN Dell User [PERSON_NAME] [EMAIL_ADDRESS][DOMAIN_NAME] Dell My Profile Log Out…" at bounding box center [339, 203] width 679 height 406
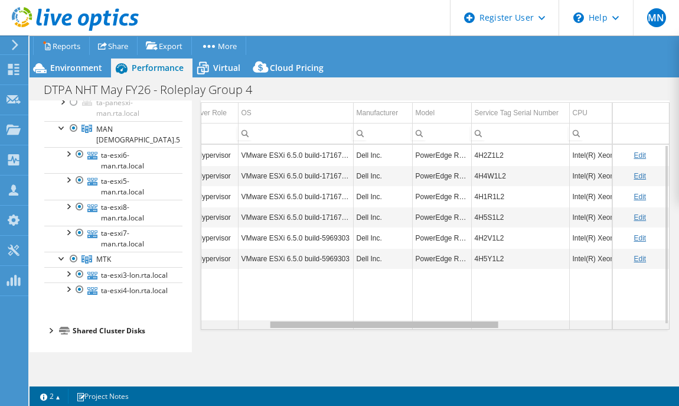
scroll to position [0, 0]
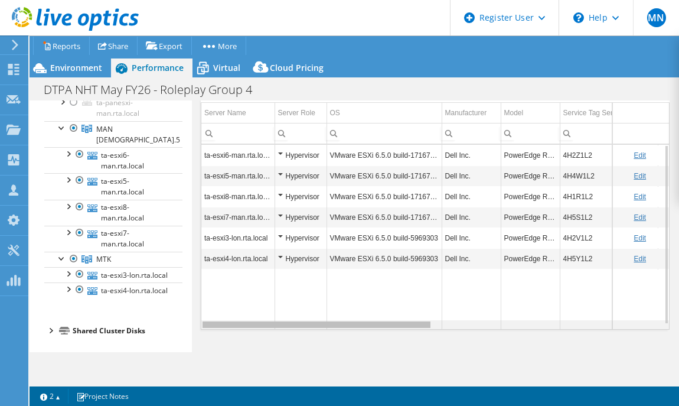
drag, startPoint x: 406, startPoint y: 320, endPoint x: 310, endPoint y: 320, distance: 95.7
click at [310, 320] on body "MN Dell User [PERSON_NAME] [EMAIL_ADDRESS][DOMAIN_NAME] Dell My Profile Log Out…" at bounding box center [339, 203] width 679 height 406
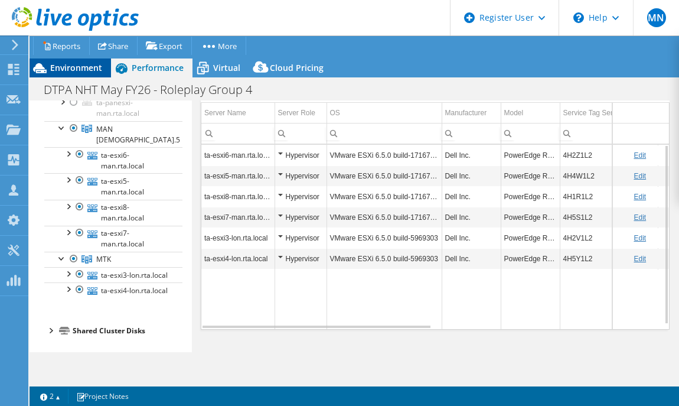
click at [77, 71] on span "Environment" at bounding box center [76, 67] width 52 height 11
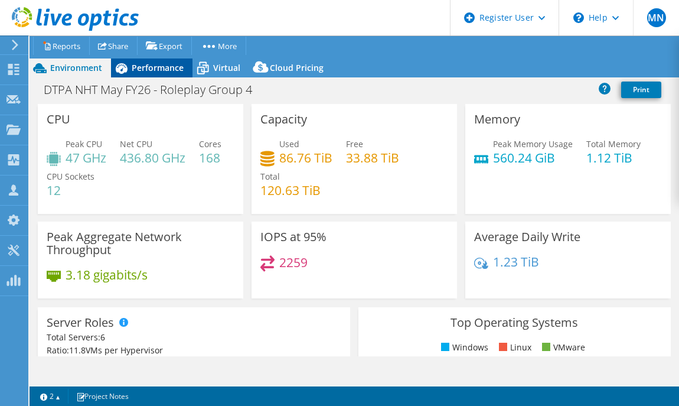
click at [151, 70] on span "Performance" at bounding box center [158, 67] width 52 height 11
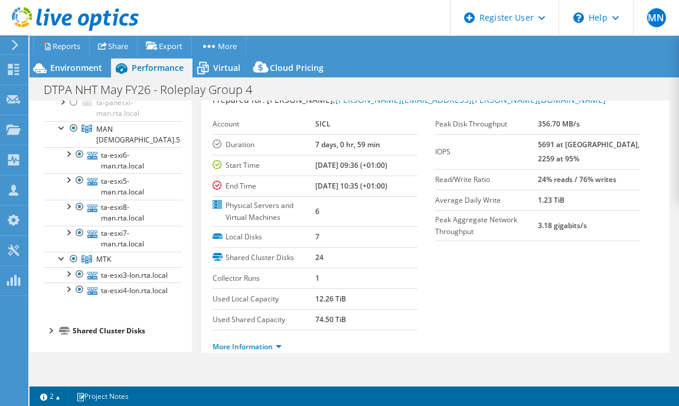
scroll to position [221, 0]
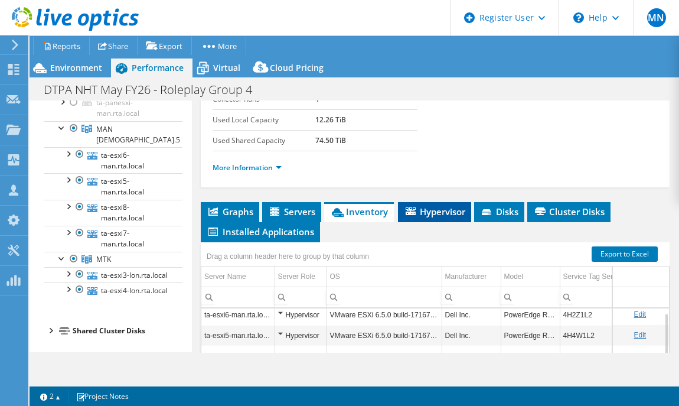
click at [431, 211] on span "Hypervisor" at bounding box center [434, 212] width 61 height 12
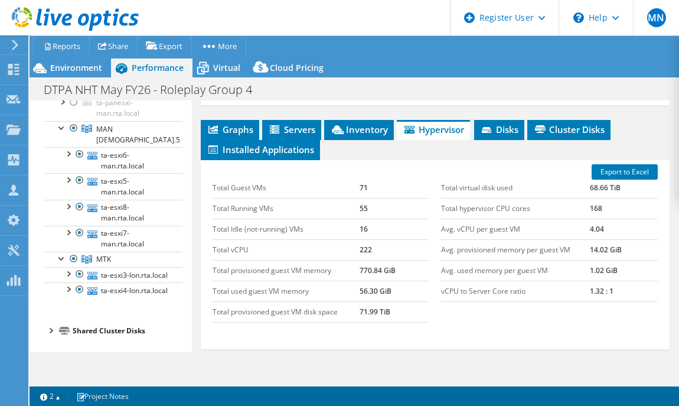
scroll to position [385, 0]
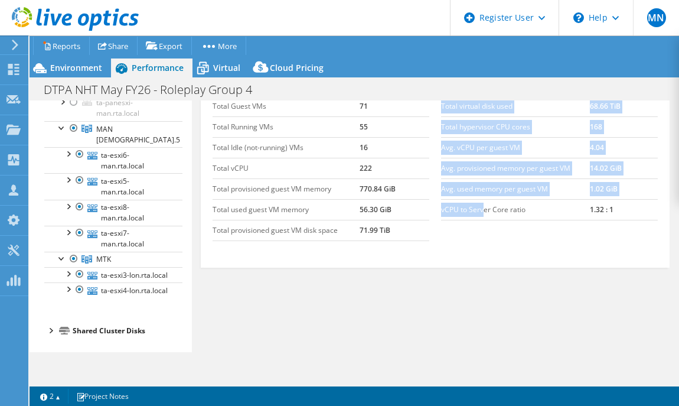
drag, startPoint x: 433, startPoint y: 209, endPoint x: 478, endPoint y: 210, distance: 44.9
click at [478, 210] on div "Total virtual disk used 68.66 TiB Total hypervisor CPU cores 168 Avg. vCPU per …" at bounding box center [549, 158] width 229 height 148
click at [478, 235] on div "Total Guest VMs 71 Total Running VMs 55 Total Idle (not-running) VMs 16 Total v…" at bounding box center [435, 168] width 457 height 168
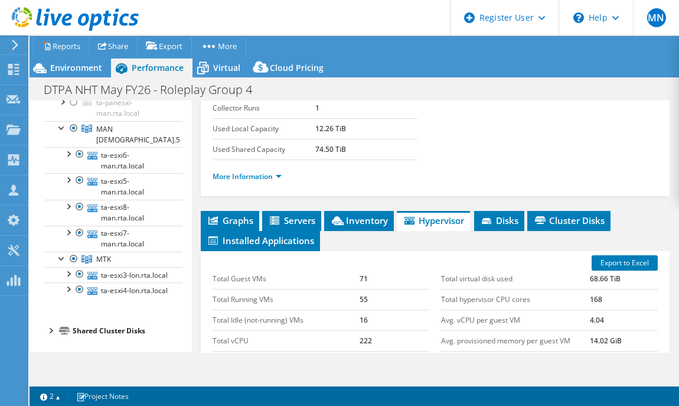
scroll to position [311, 0]
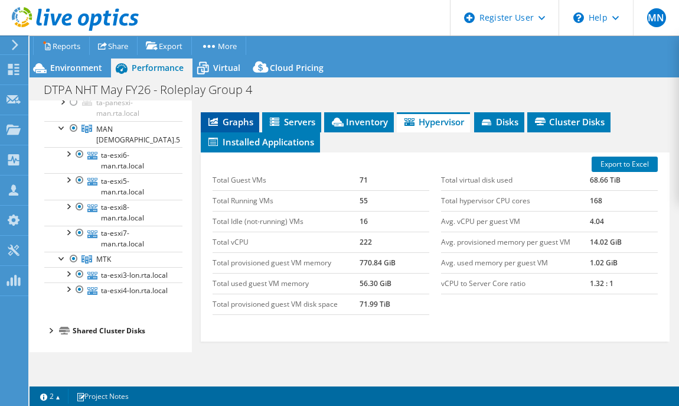
click at [236, 116] on span "Graphs" at bounding box center [230, 122] width 47 height 12
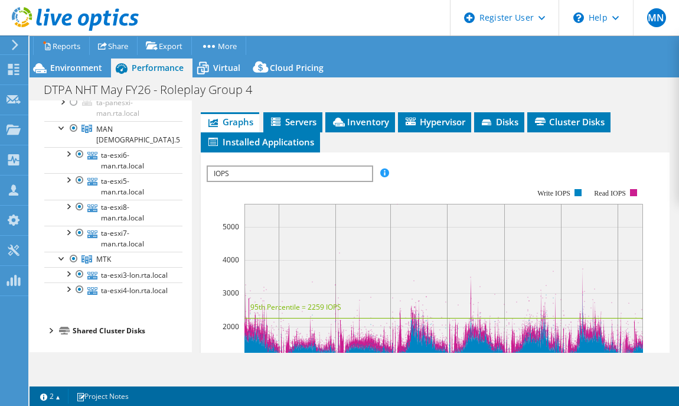
click at [297, 167] on span "IOPS" at bounding box center [290, 174] width 164 height 14
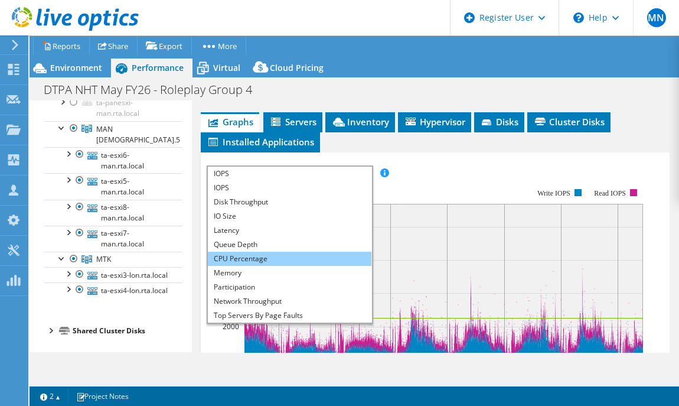
click at [238, 258] on li "CPU Percentage" at bounding box center [290, 259] width 164 height 14
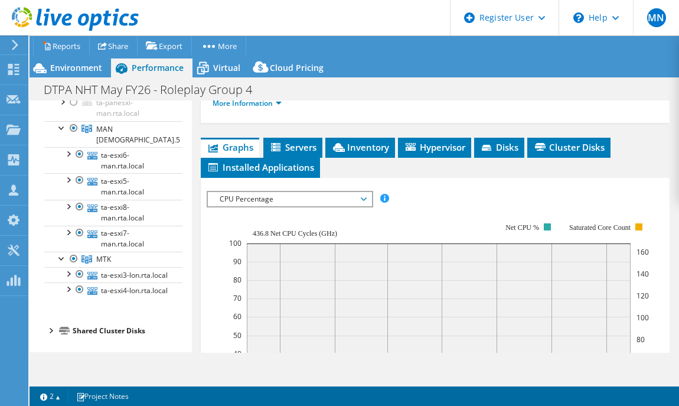
scroll to position [295, 0]
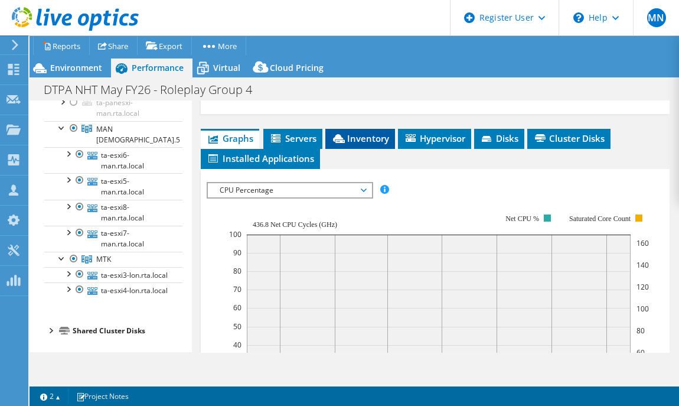
click at [386, 134] on span "Inventory" at bounding box center [360, 138] width 58 height 12
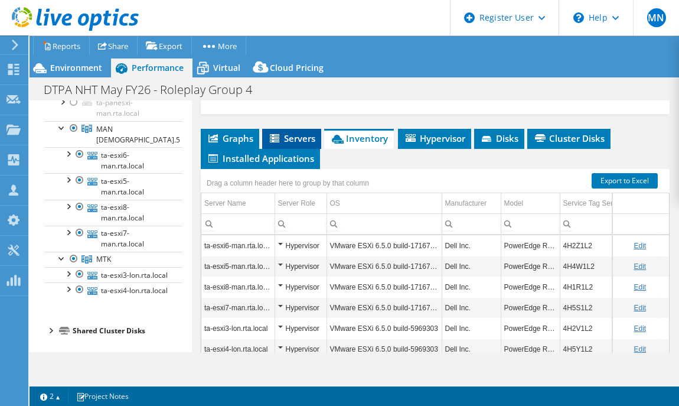
click at [305, 132] on span "Servers" at bounding box center [291, 138] width 47 height 12
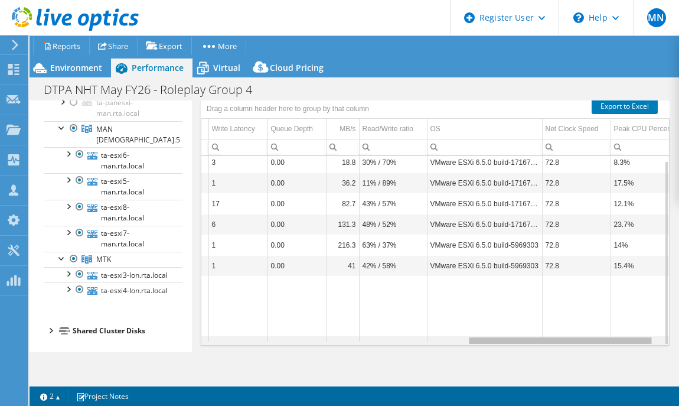
scroll to position [4, 671]
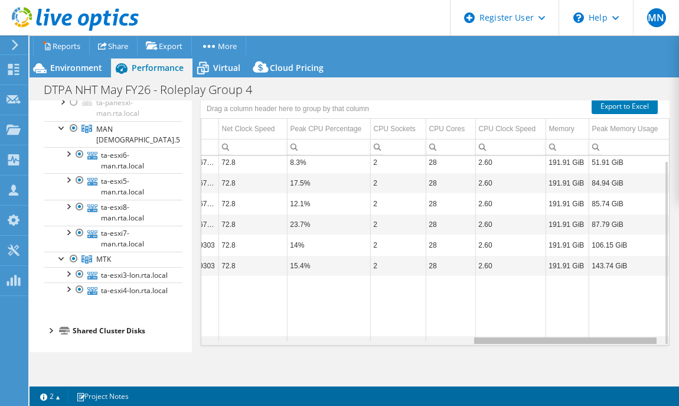
drag, startPoint x: 309, startPoint y: 339, endPoint x: 666, endPoint y: 337, distance: 356.1
click at [666, 337] on body "MN Dell User [PERSON_NAME] [EMAIL_ADDRESS][DOMAIN_NAME] Dell My Profile Log Out…" at bounding box center [339, 203] width 679 height 406
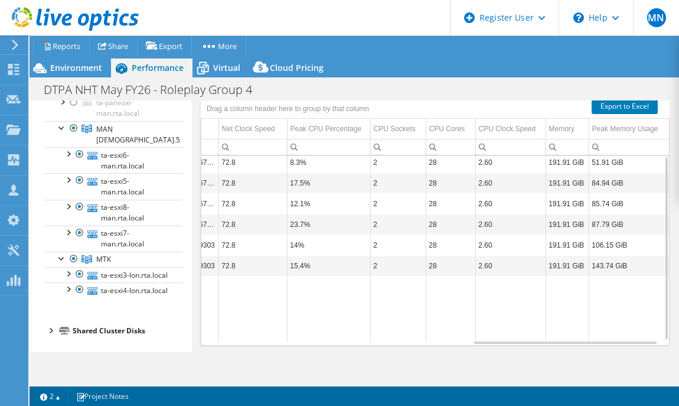
scroll to position [295, 0]
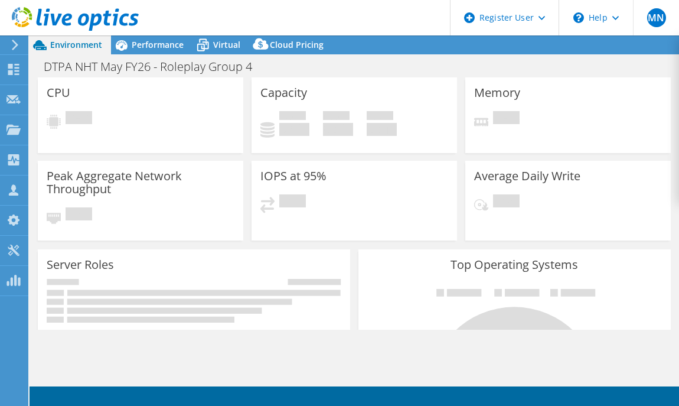
select select "USD"
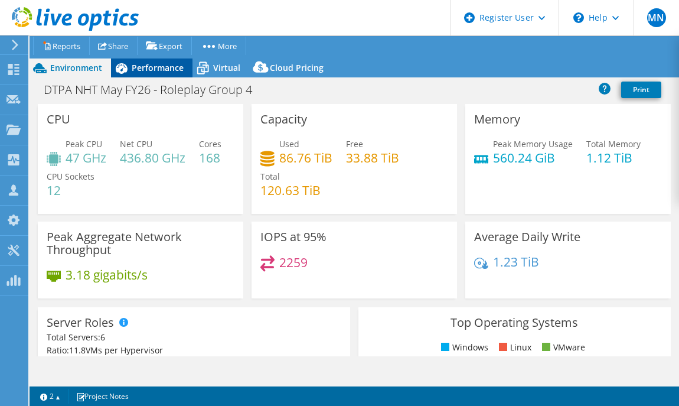
click at [165, 71] on span "Performance" at bounding box center [158, 67] width 52 height 11
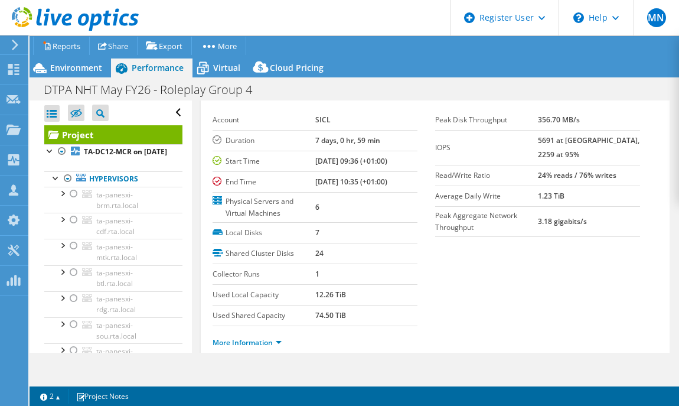
scroll to position [147, 0]
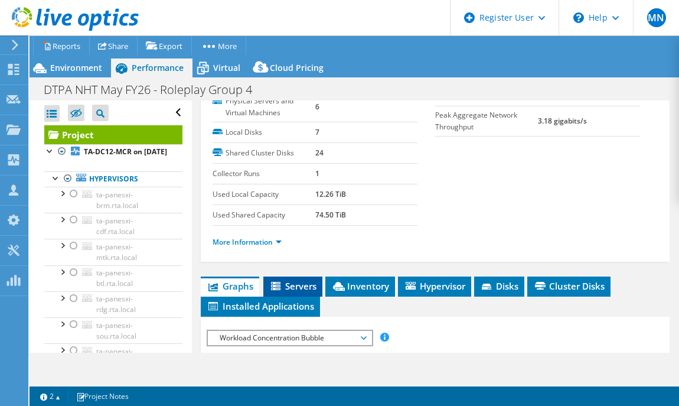
click at [317, 288] on li "Servers" at bounding box center [292, 286] width 59 height 20
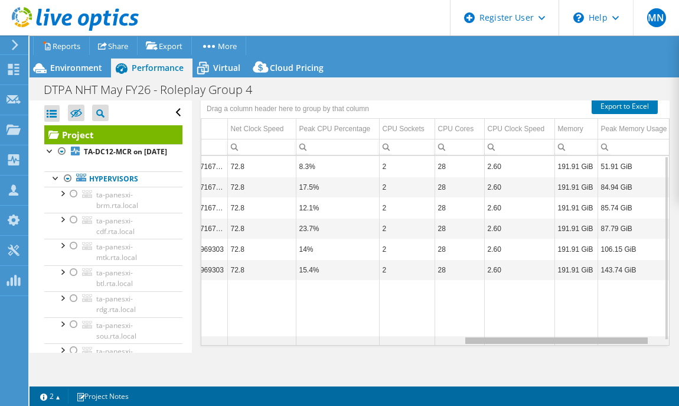
scroll to position [0, 647]
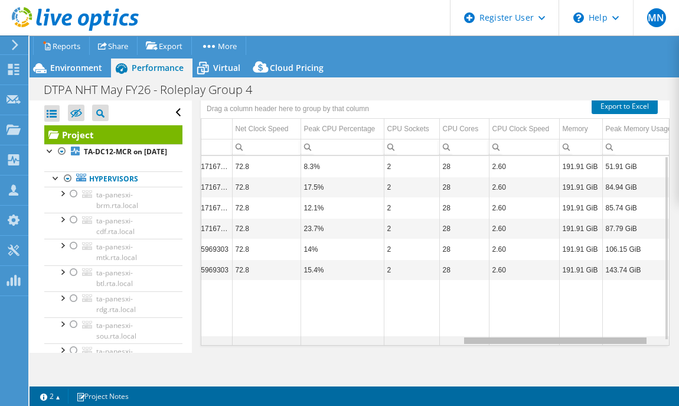
drag, startPoint x: 345, startPoint y: 340, endPoint x: 646, endPoint y: 385, distance: 303.9
click at [646, 385] on body "MN Dell User [PERSON_NAME] [EMAIL_ADDRESS][DOMAIN_NAME] Dell My Profile Log Out…" at bounding box center [339, 203] width 679 height 406
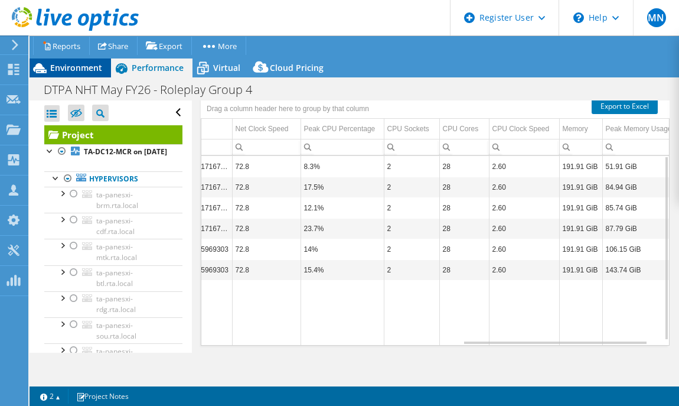
click at [86, 62] on span "Environment" at bounding box center [76, 67] width 52 height 11
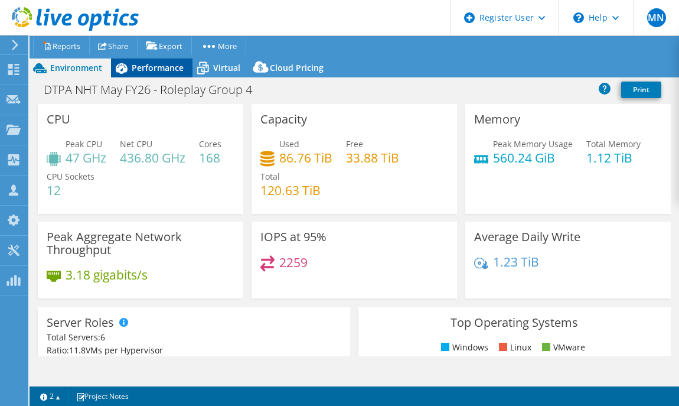
click at [165, 71] on span "Performance" at bounding box center [158, 67] width 52 height 11
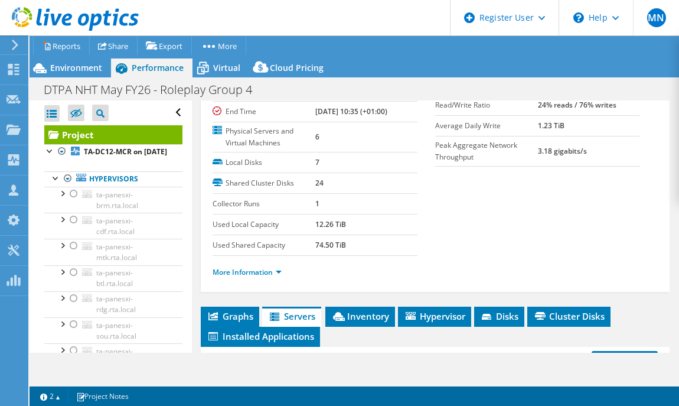
scroll to position [295, 0]
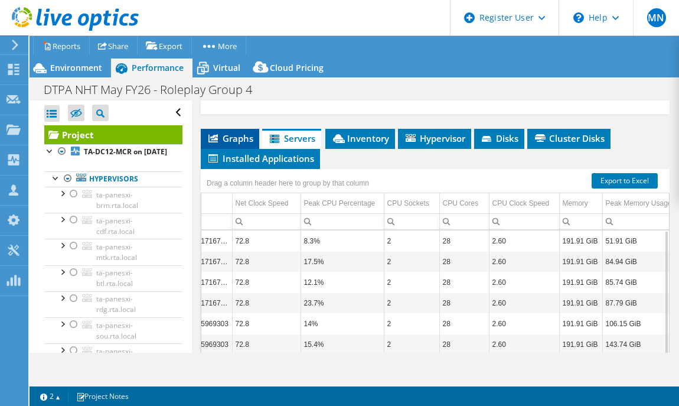
click at [240, 135] on span "Graphs" at bounding box center [230, 138] width 47 height 12
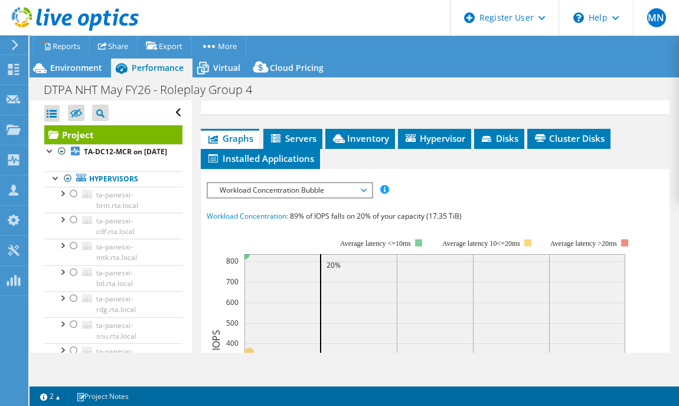
click at [320, 184] on span "Workload Concentration Bubble" at bounding box center [290, 190] width 152 height 14
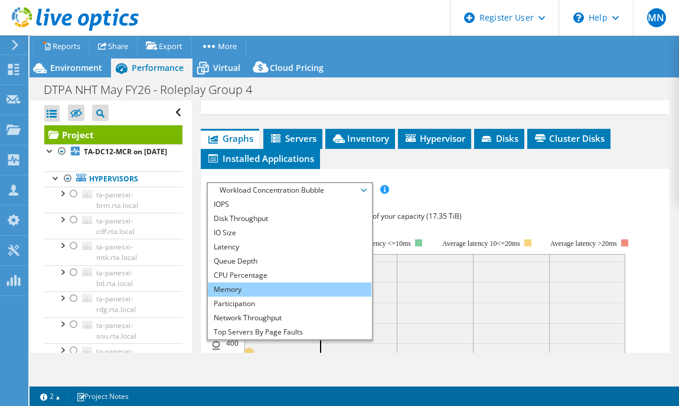
click at [294, 288] on li "Memory" at bounding box center [290, 289] width 164 height 14
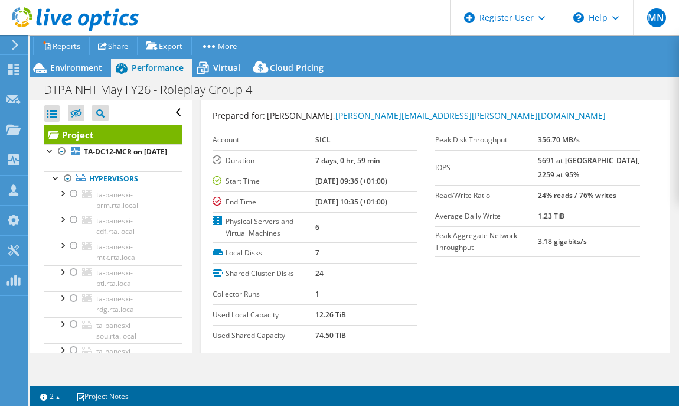
scroll to position [0, 0]
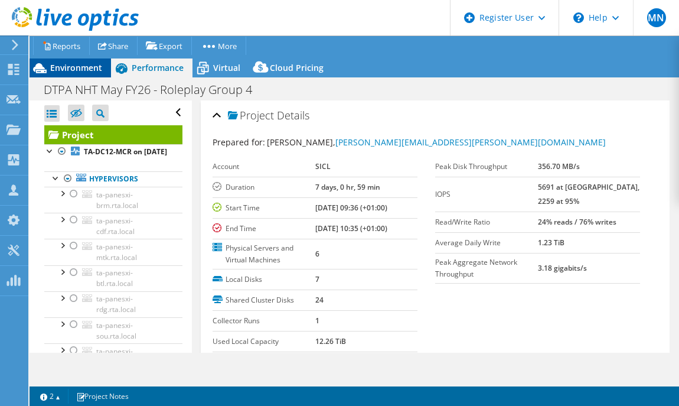
click at [89, 76] on div "Environment" at bounding box center [71, 67] width 82 height 19
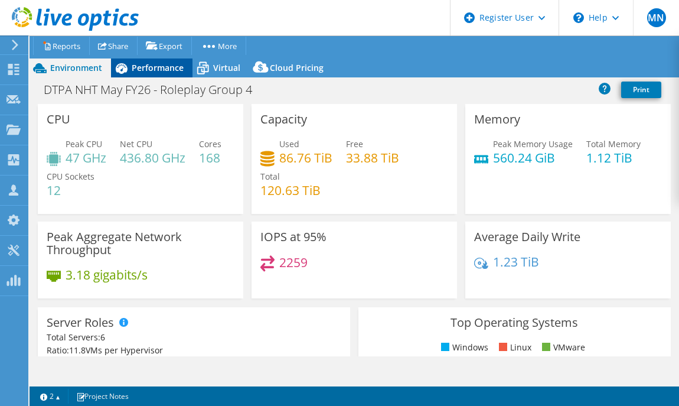
click at [118, 71] on icon at bounding box center [122, 68] width 12 height 11
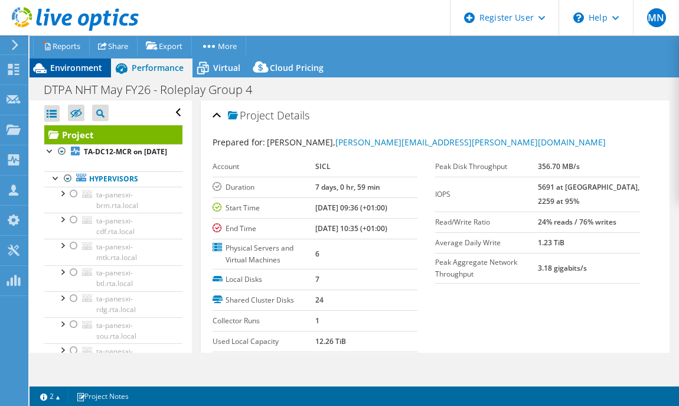
click at [60, 72] on span "Environment" at bounding box center [76, 67] width 52 height 11
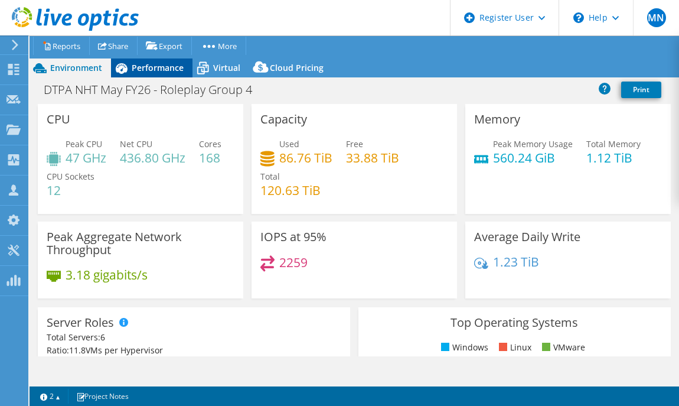
click at [146, 67] on span "Performance" at bounding box center [158, 67] width 52 height 11
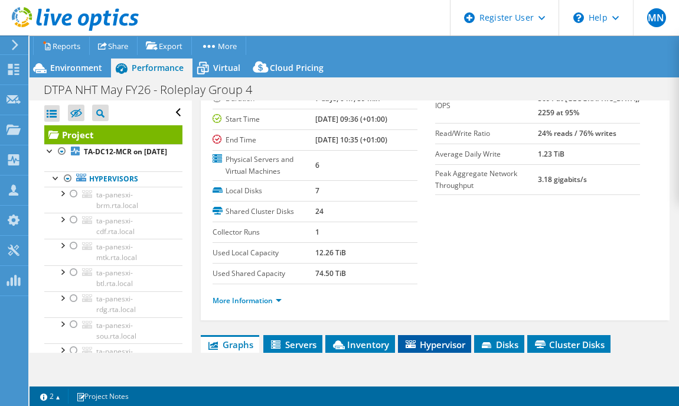
scroll to position [221, 0]
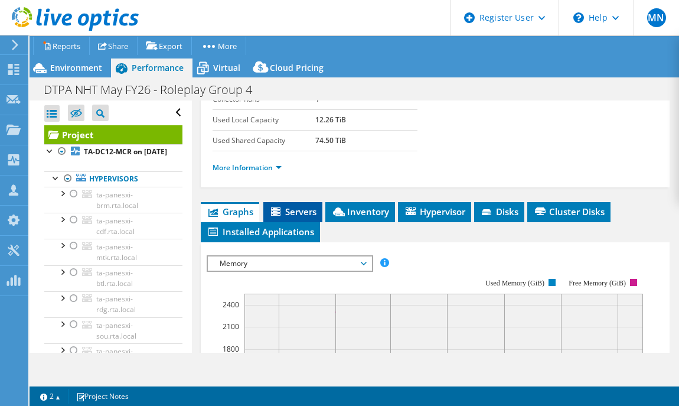
click at [276, 208] on icon at bounding box center [277, 212] width 12 height 10
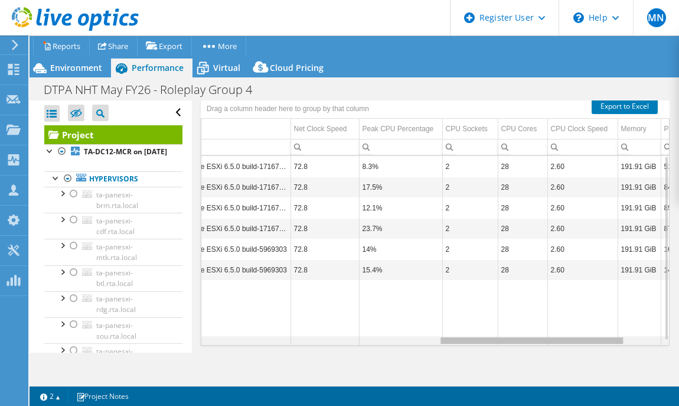
scroll to position [0, 671]
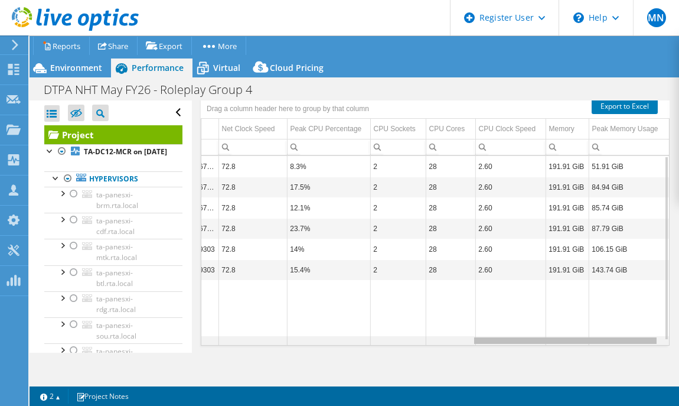
drag, startPoint x: 269, startPoint y: 341, endPoint x: 592, endPoint y: 354, distance: 323.9
click at [592, 354] on body "MN Dell User [PERSON_NAME] [EMAIL_ADDRESS][DOMAIN_NAME] Dell My Profile Log Out…" at bounding box center [339, 203] width 679 height 406
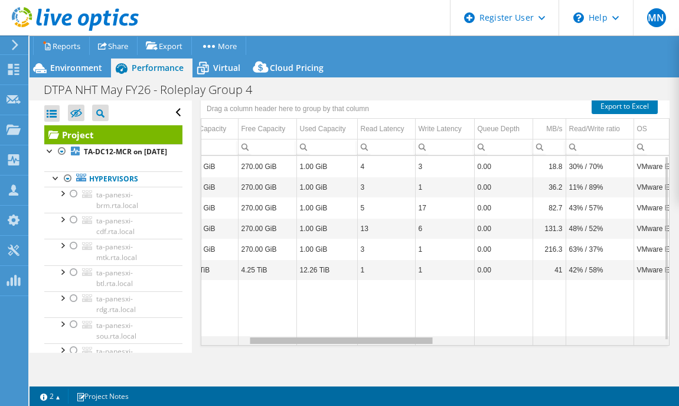
scroll to position [0, 0]
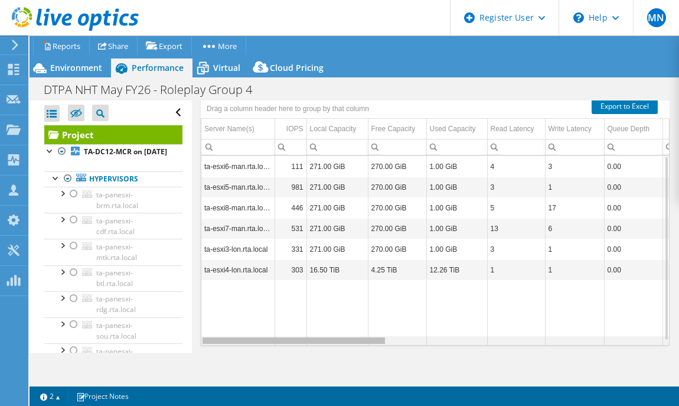
drag, startPoint x: 493, startPoint y: 338, endPoint x: 191, endPoint y: 315, distance: 303.3
click at [191, 315] on body "MN Dell User [PERSON_NAME] [EMAIL_ADDRESS][DOMAIN_NAME] Dell My Profile Log Out…" at bounding box center [339, 203] width 679 height 406
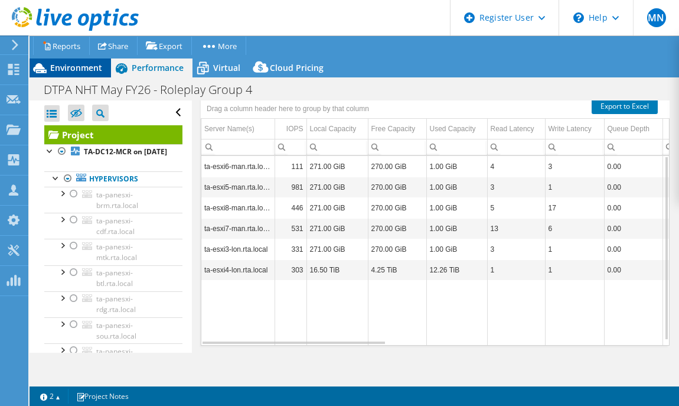
click at [62, 66] on span "Environment" at bounding box center [76, 67] width 52 height 11
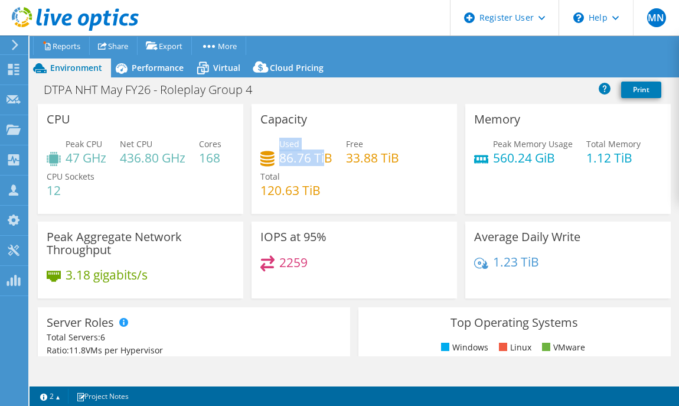
drag, startPoint x: 275, startPoint y: 159, endPoint x: 319, endPoint y: 165, distance: 44.6
click at [319, 164] on div "Used 86.76 TiB" at bounding box center [296, 151] width 72 height 27
click at [350, 167] on div "Used 86.76 TiB Free 33.88 TiB Total 120.63 TiB" at bounding box center [354, 173] width 188 height 71
drag, startPoint x: 341, startPoint y: 162, endPoint x: 397, endPoint y: 166, distance: 56.3
click at [397, 166] on div "Used 86.76 TiB Free 33.88 TiB Total 120.63 TiB" at bounding box center [354, 173] width 188 height 71
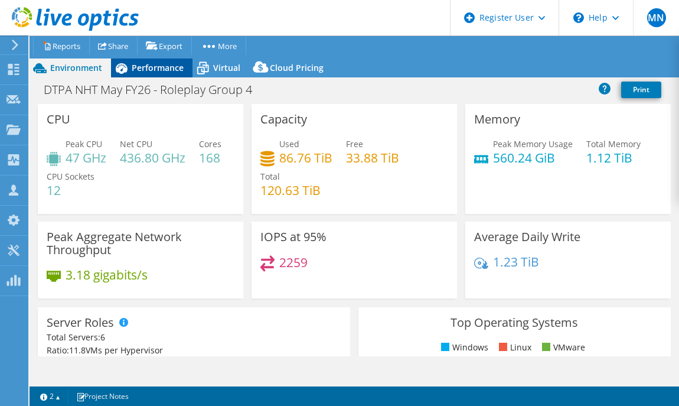
click at [176, 63] on span "Performance" at bounding box center [158, 67] width 52 height 11
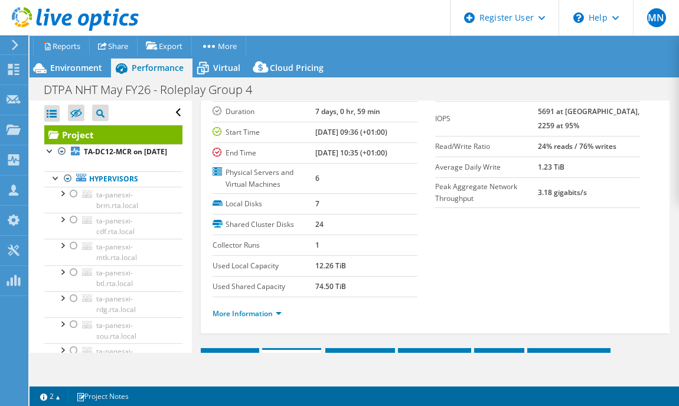
scroll to position [73, 0]
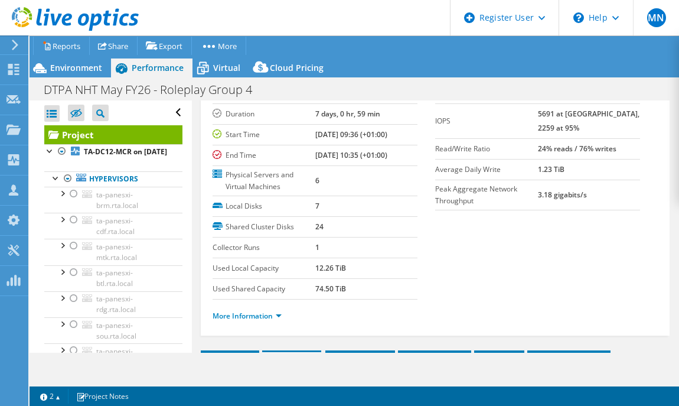
drag, startPoint x: 349, startPoint y: 264, endPoint x: 309, endPoint y: 263, distance: 39.6
click at [309, 263] on tr "Used Local Capacity 12.26 TiB" at bounding box center [315, 267] width 205 height 21
click at [331, 237] on td "1" at bounding box center [366, 247] width 103 height 21
drag, startPoint x: 353, startPoint y: 291, endPoint x: 343, endPoint y: 296, distance: 11.6
click at [343, 296] on table "Local Disks 7 Shared Cluster Disks 24 Collector Runs 1 Used Local Capacity 12.2…" at bounding box center [315, 247] width 205 height 103
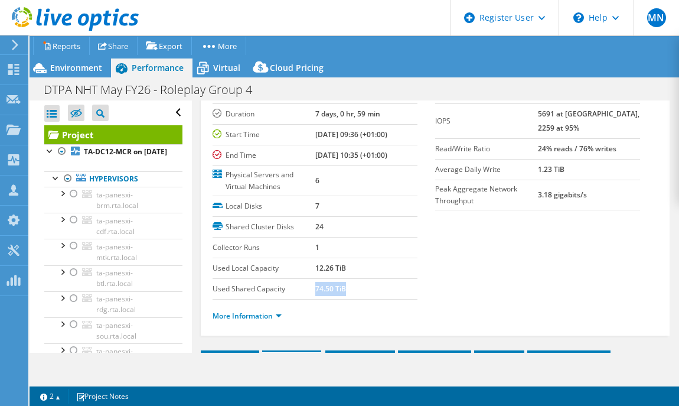
drag, startPoint x: 347, startPoint y: 289, endPoint x: 312, endPoint y: 288, distance: 35.5
click at [315, 288] on td "74.50 TiB" at bounding box center [366, 288] width 103 height 21
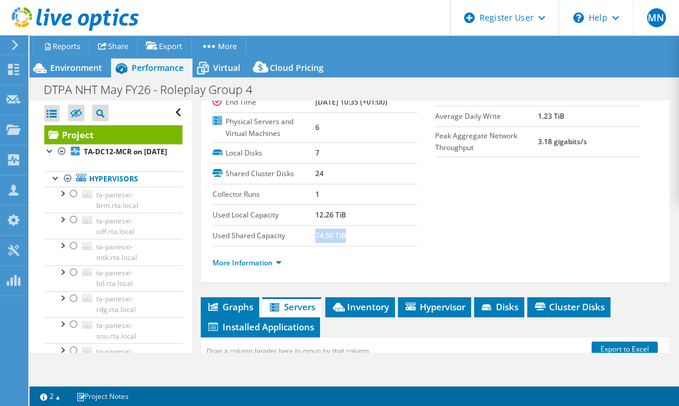
scroll to position [147, 0]
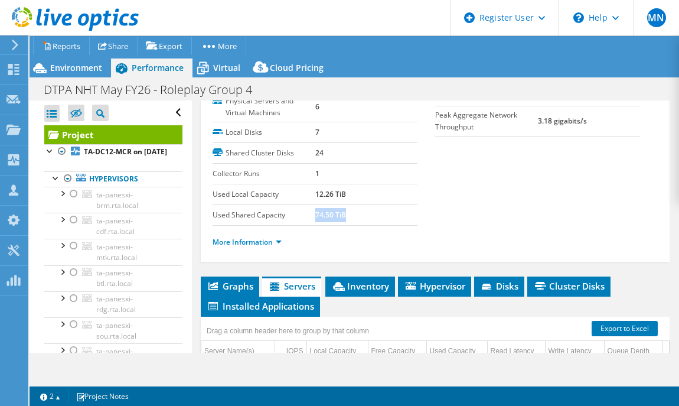
click at [320, 217] on b "74.50 TiB" at bounding box center [330, 215] width 31 height 10
drag, startPoint x: 310, startPoint y: 214, endPoint x: 343, endPoint y: 214, distance: 33.1
click at [343, 214] on tr "Used Shared Capacity 74.50 TiB" at bounding box center [315, 214] width 205 height 21
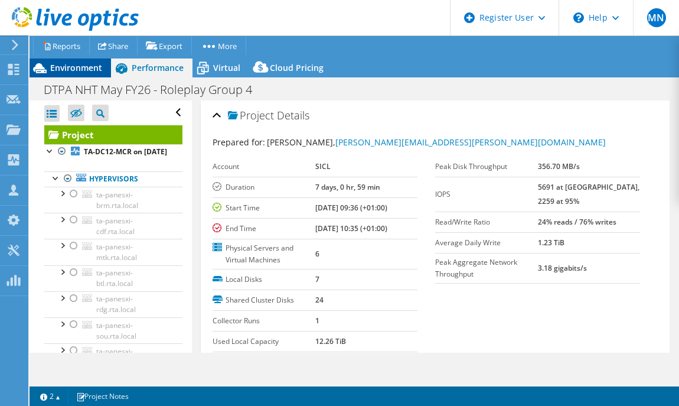
click at [84, 75] on div "Environment" at bounding box center [71, 67] width 82 height 19
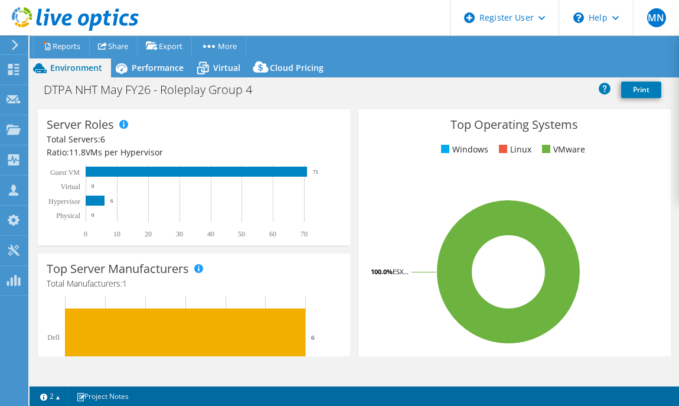
scroll to position [221, 0]
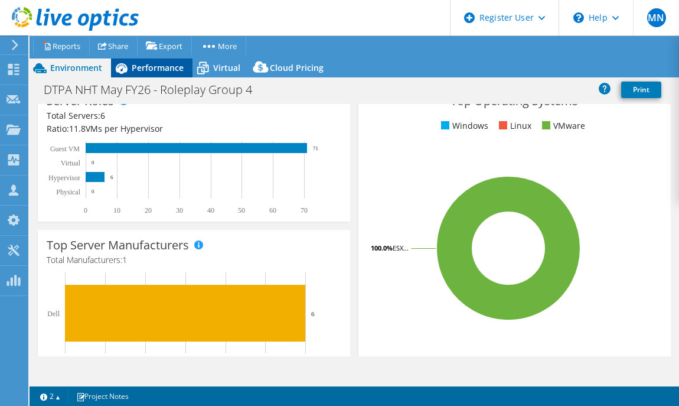
click at [159, 70] on span "Performance" at bounding box center [158, 67] width 52 height 11
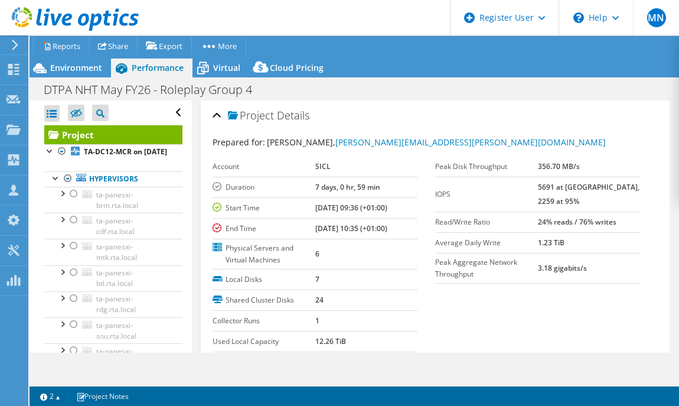
scroll to position [0, 0]
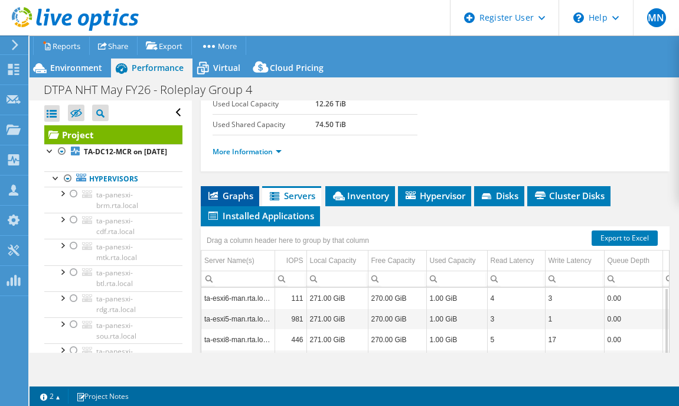
click at [235, 194] on span "Graphs" at bounding box center [230, 196] width 47 height 12
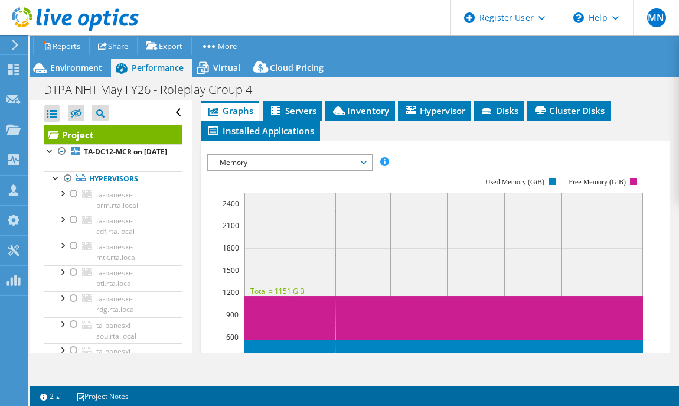
scroll to position [311, 0]
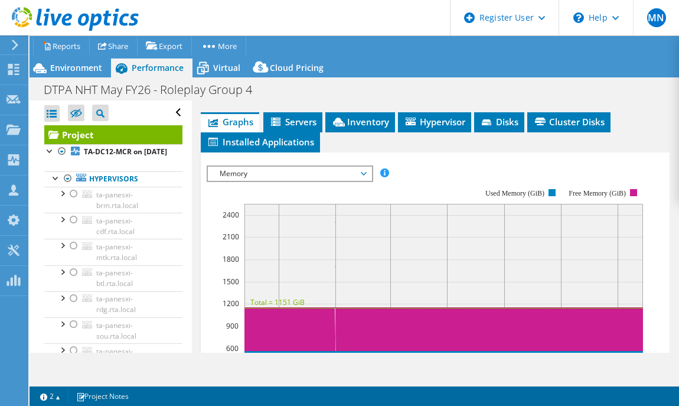
click at [301, 167] on span "Memory" at bounding box center [290, 174] width 152 height 14
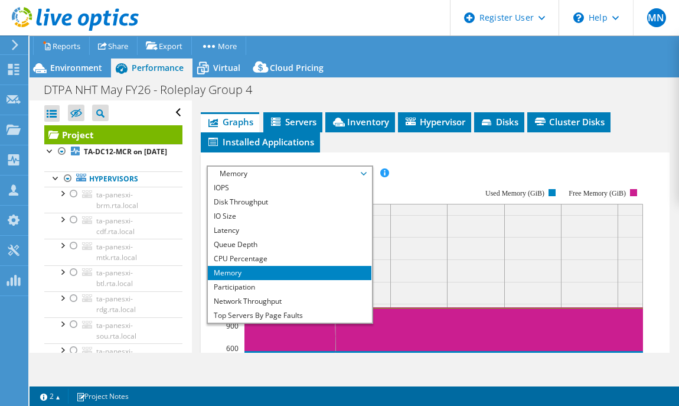
click at [288, 177] on span "Memory" at bounding box center [290, 174] width 152 height 14
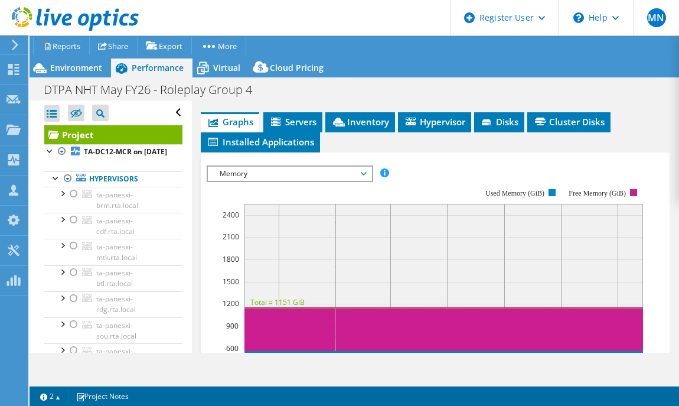
click at [282, 168] on span "Memory" at bounding box center [290, 174] width 152 height 14
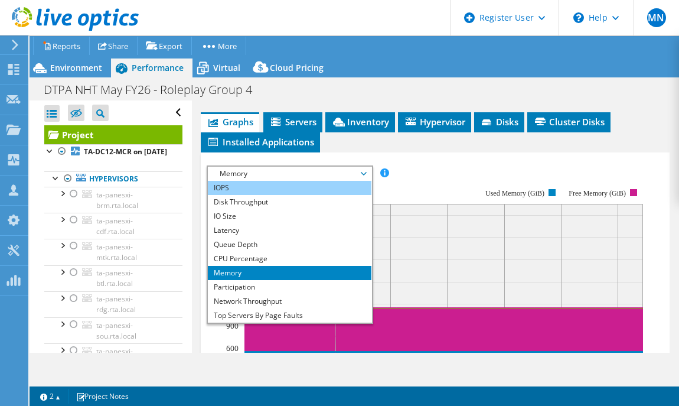
click at [276, 190] on li "IOPS" at bounding box center [290, 188] width 164 height 14
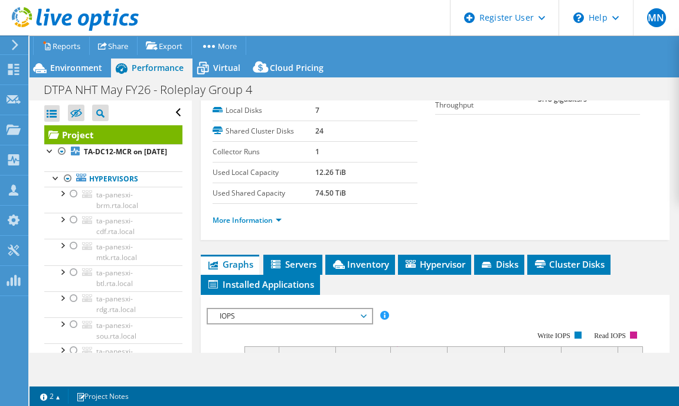
scroll to position [164, 0]
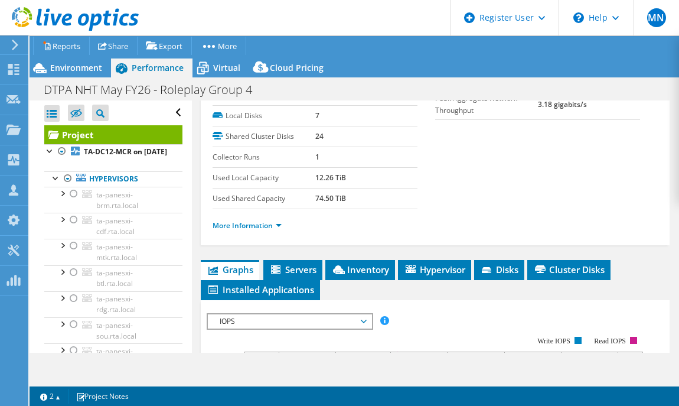
click at [286, 324] on div "IOPS IOPS Disk Throughput IO Size Latency Queue Depth CPU Percentage Memory Pag…" at bounding box center [290, 321] width 167 height 17
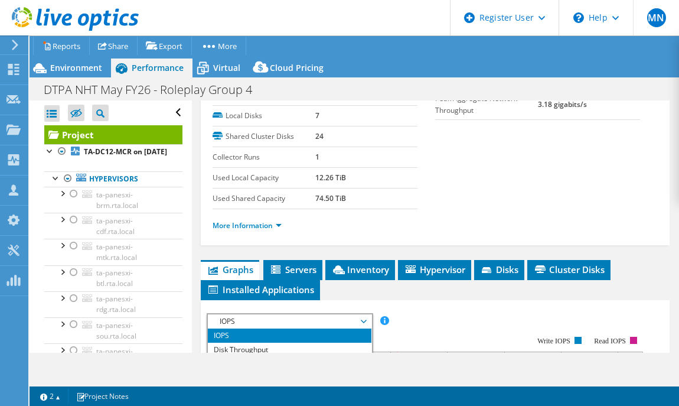
scroll to position [42, 0]
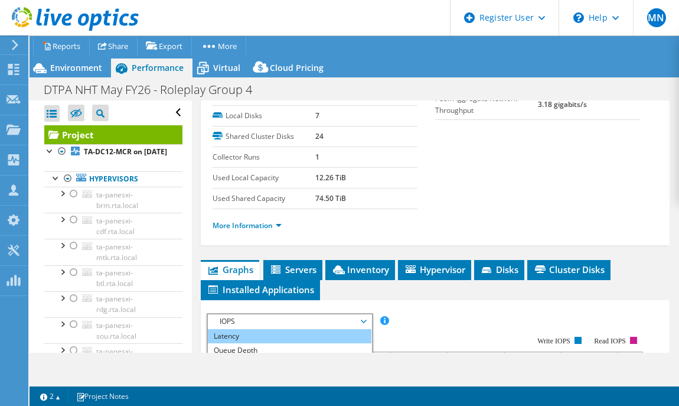
click at [275, 331] on li "Latency" at bounding box center [290, 336] width 164 height 14
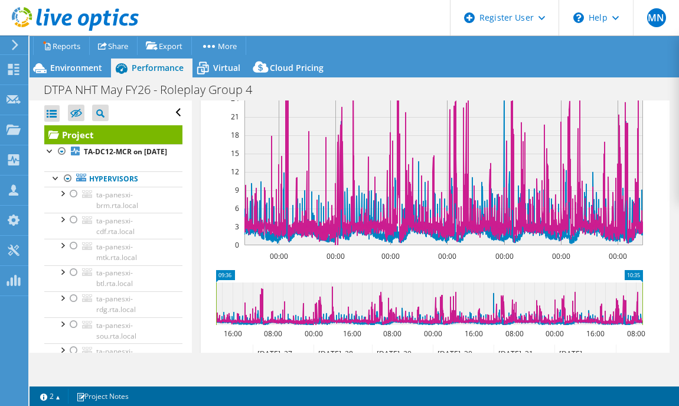
scroll to position [385, 0]
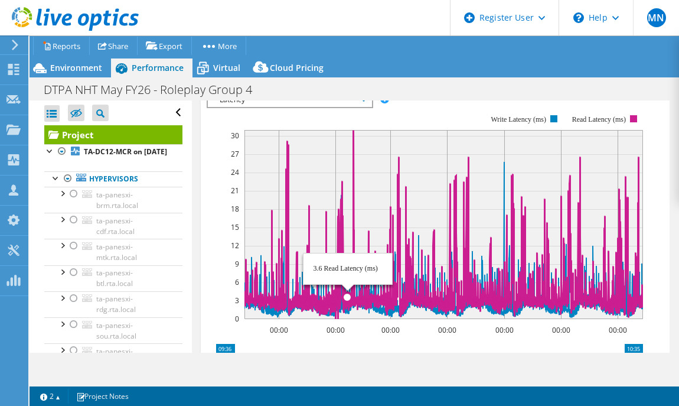
click at [347, 178] on rect at bounding box center [444, 224] width 399 height 189
click at [353, 181] on icon at bounding box center [444, 224] width 399 height 189
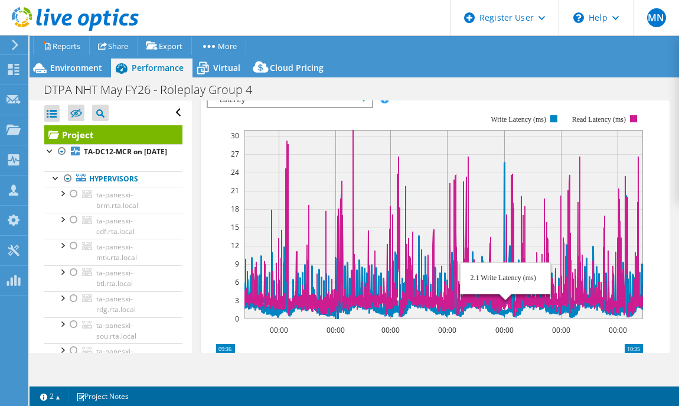
click at [504, 161] on circle at bounding box center [504, 161] width 1 height 1
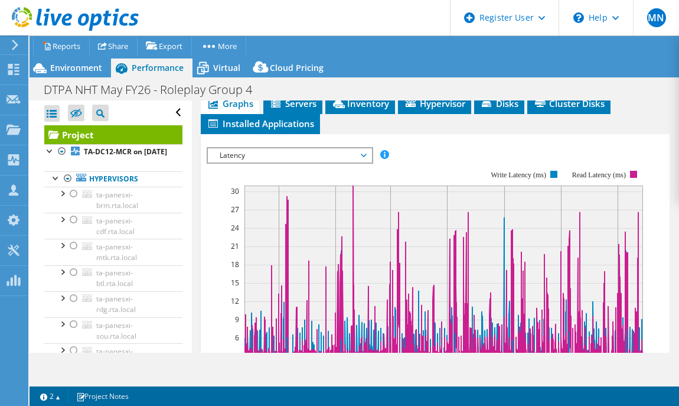
scroll to position [311, 0]
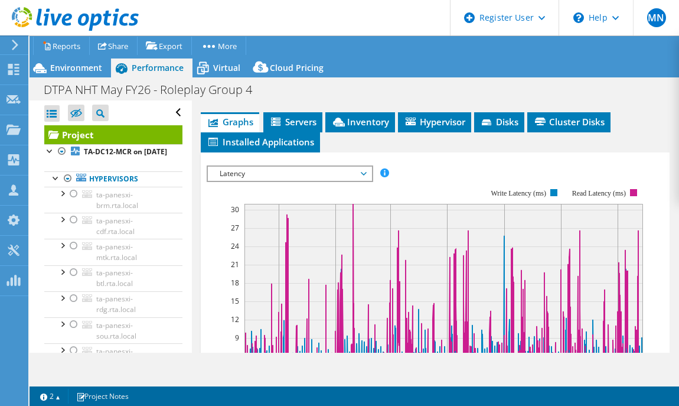
click at [351, 167] on span "Latency" at bounding box center [290, 174] width 152 height 14
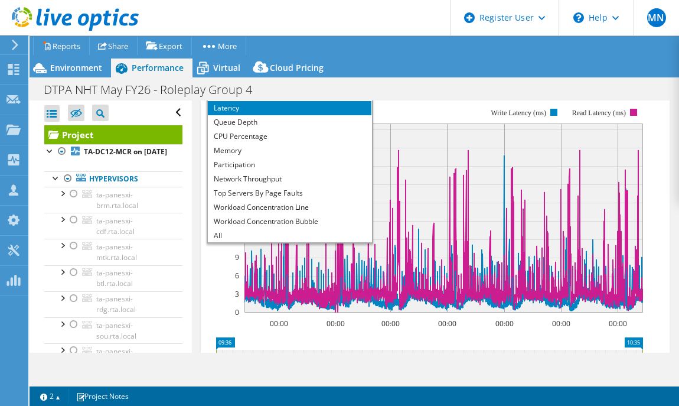
scroll to position [459, 0]
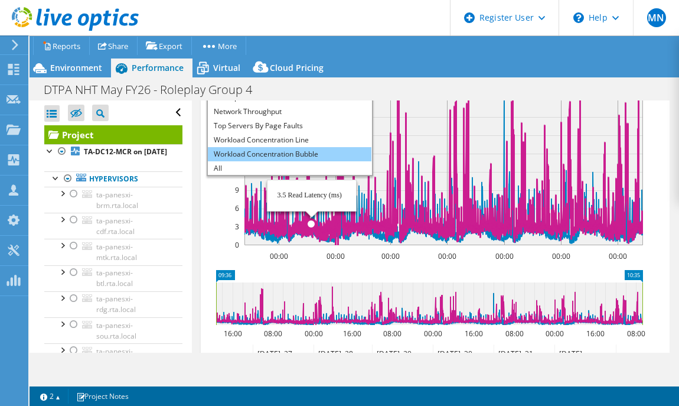
click at [321, 148] on li "Workload Concentration Bubble" at bounding box center [290, 154] width 164 height 14
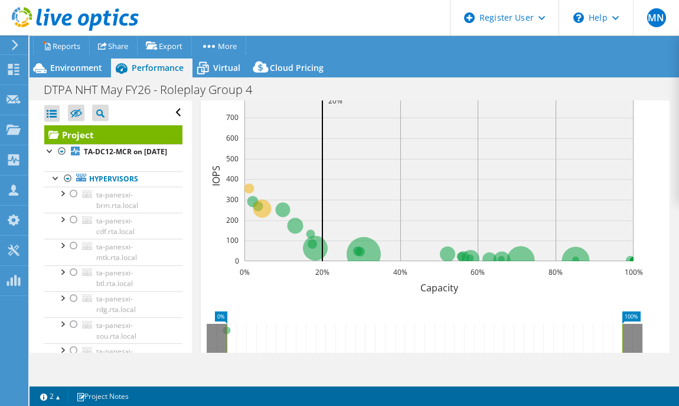
scroll to position [385, 0]
